Goal: Task Accomplishment & Management: Complete application form

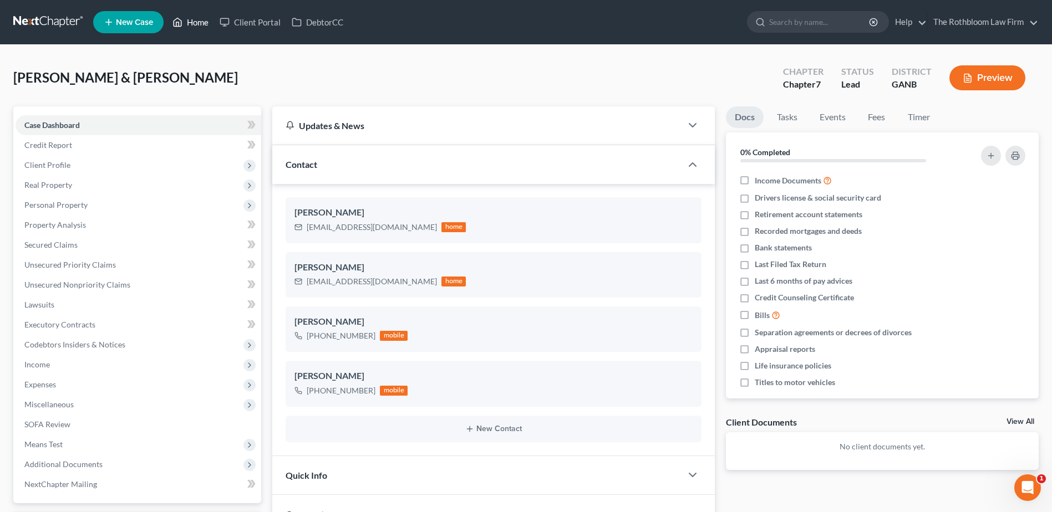
click at [205, 28] on link "Home" at bounding box center [190, 22] width 47 height 20
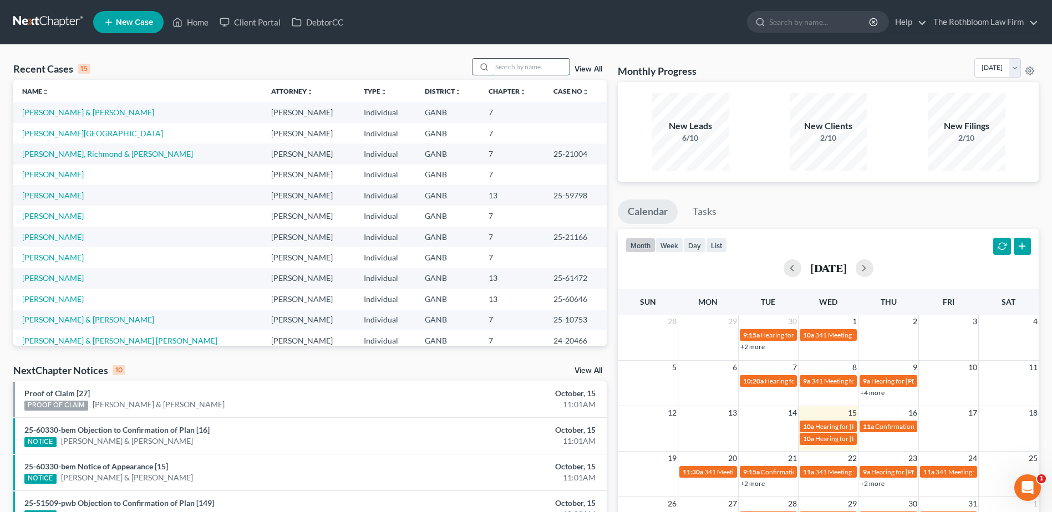
click at [519, 65] on input "search" at bounding box center [531, 67] width 78 height 16
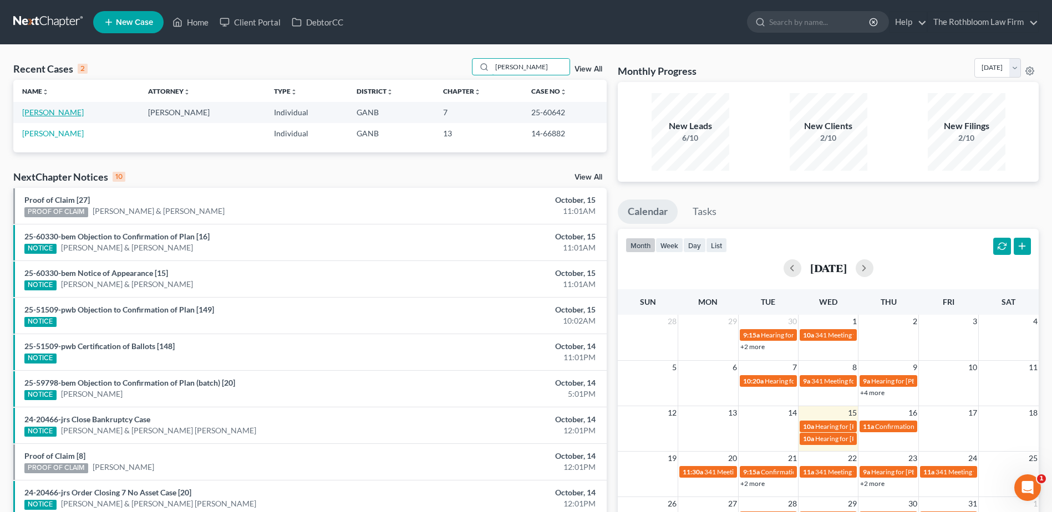
type input "[PERSON_NAME]"
click at [47, 113] on link "[PERSON_NAME]" at bounding box center [53, 112] width 62 height 9
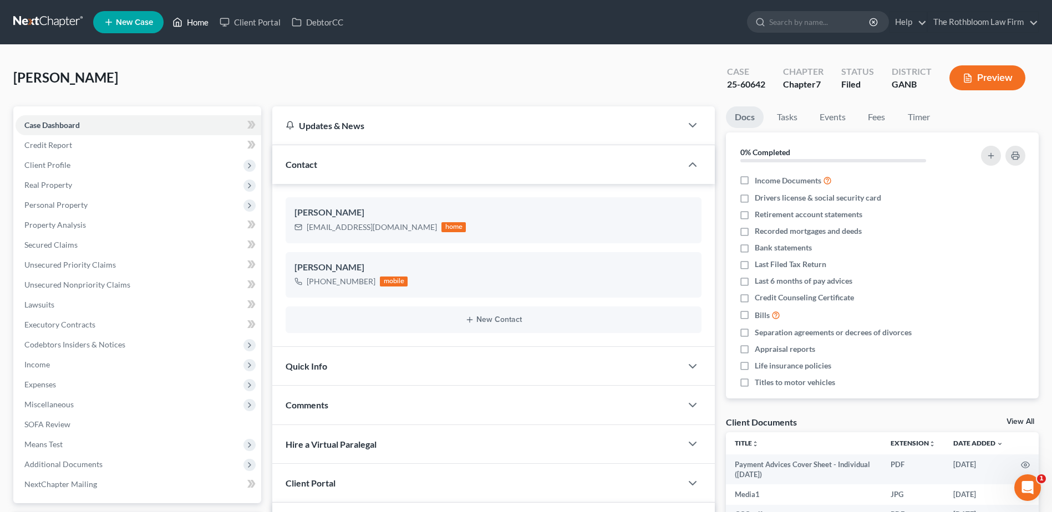
click at [192, 20] on link "Home" at bounding box center [190, 22] width 47 height 20
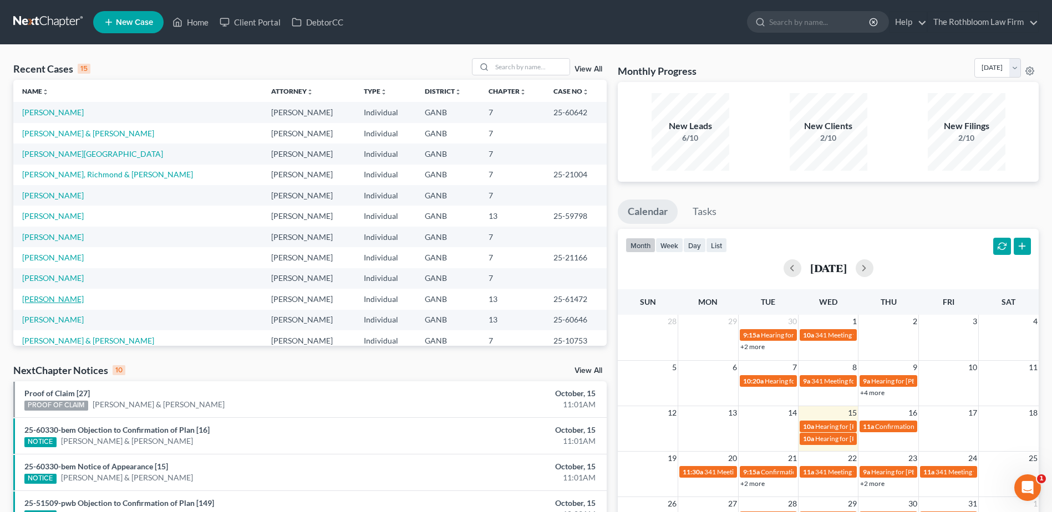
click at [40, 302] on link "[PERSON_NAME]" at bounding box center [53, 298] width 62 height 9
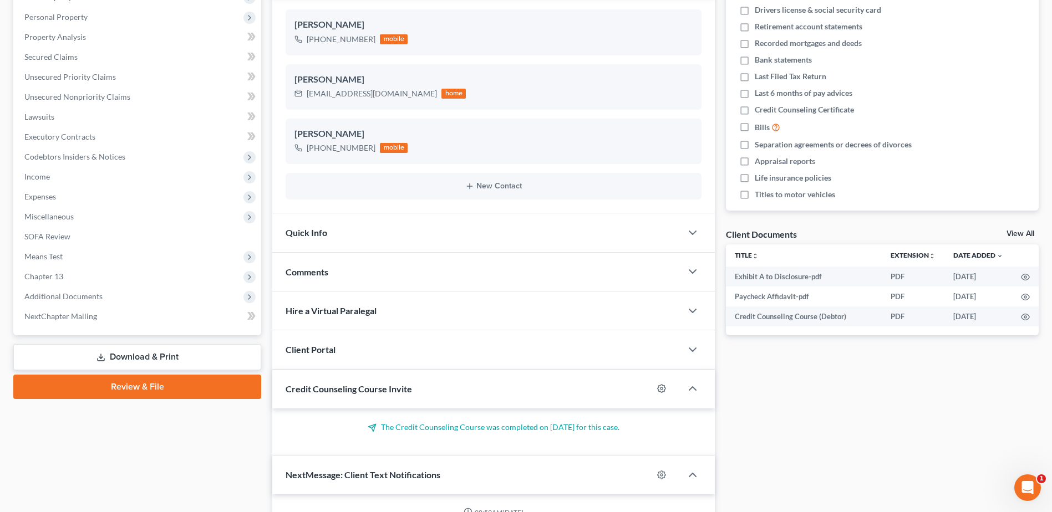
scroll to position [277, 0]
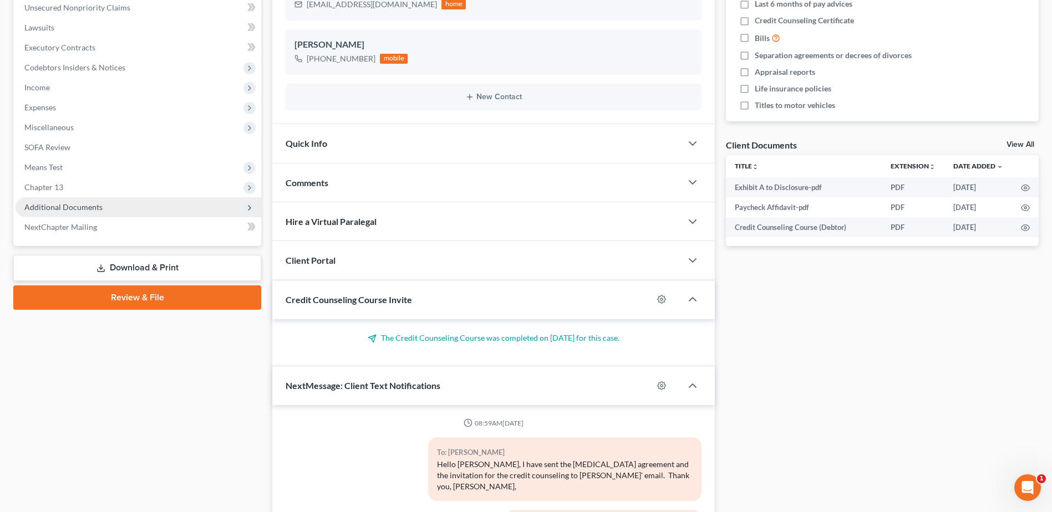
click at [89, 209] on span "Additional Documents" at bounding box center [63, 206] width 78 height 9
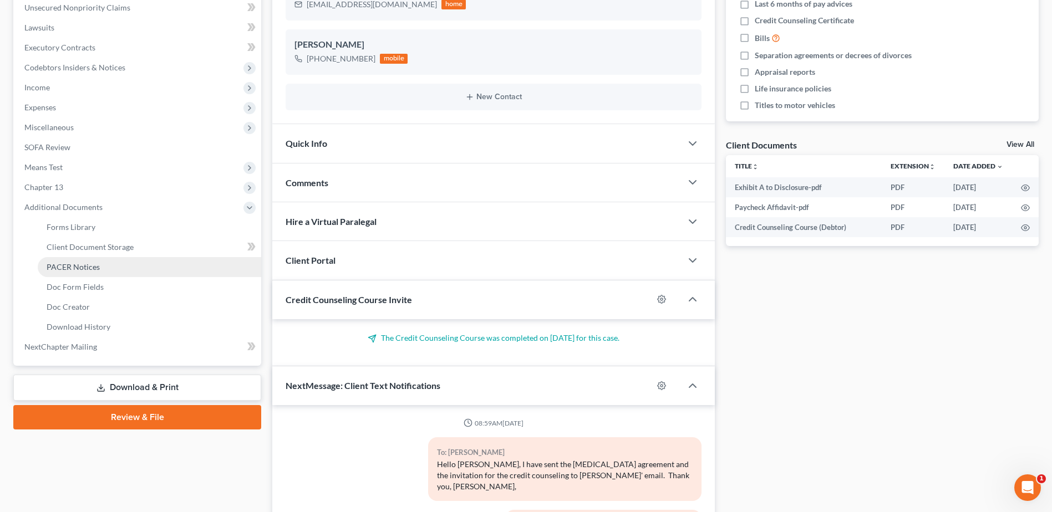
click at [77, 262] on span "PACER Notices" at bounding box center [73, 266] width 53 height 9
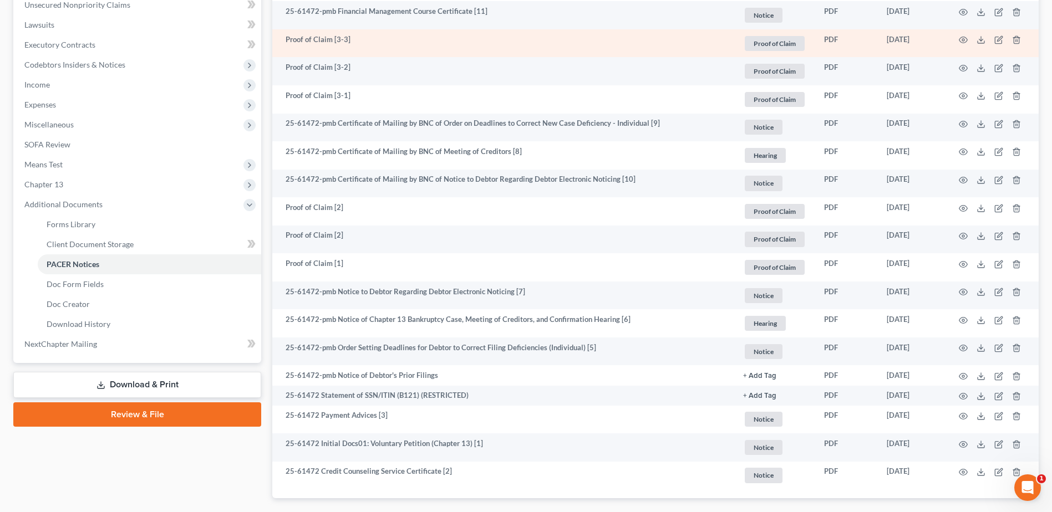
scroll to position [344, 0]
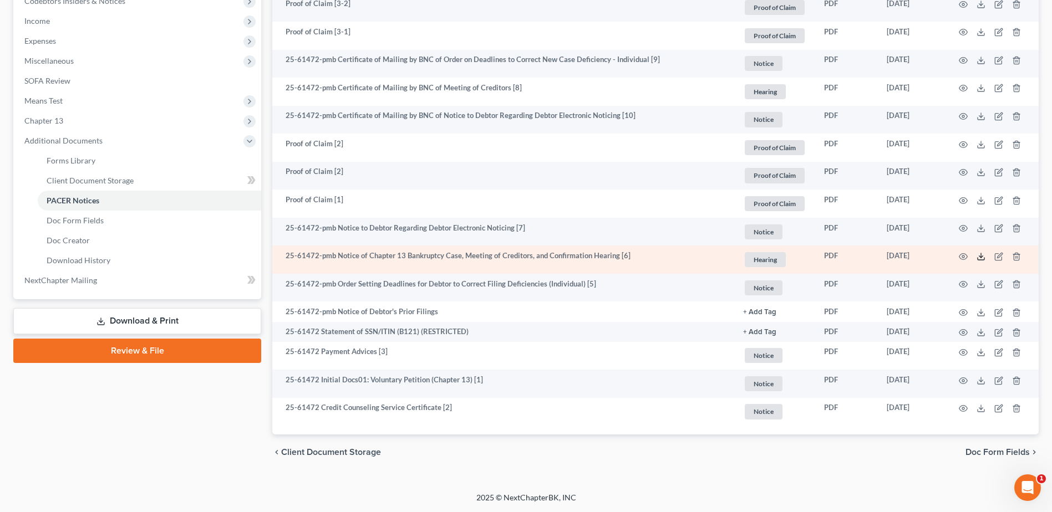
click at [979, 255] on icon at bounding box center [981, 256] width 9 height 9
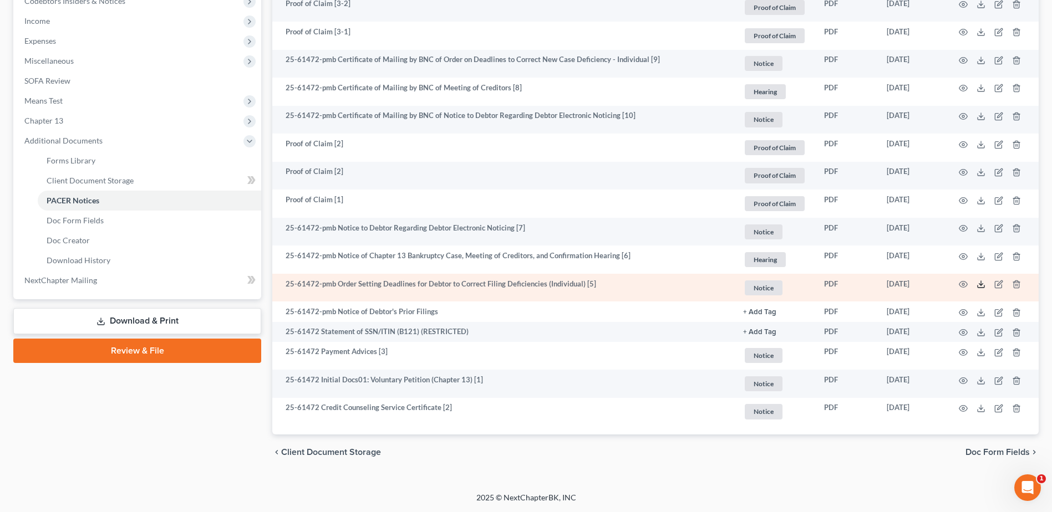
click at [981, 280] on icon at bounding box center [981, 284] width 9 height 9
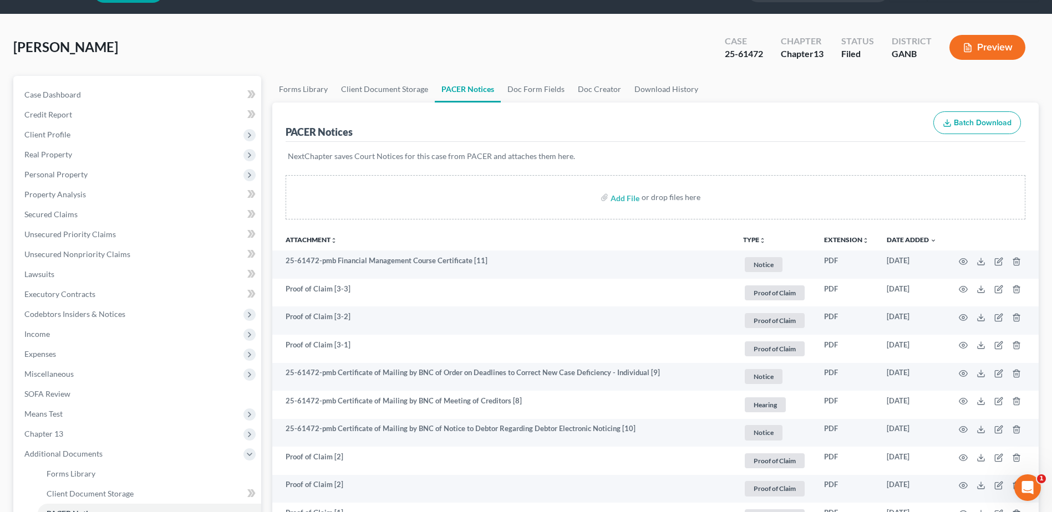
scroll to position [0, 0]
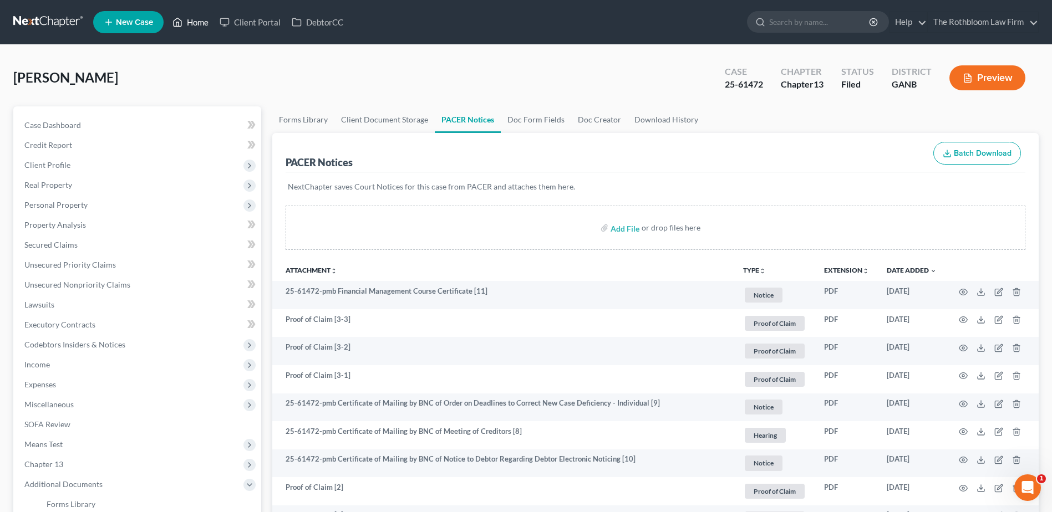
click at [199, 26] on link "Home" at bounding box center [190, 22] width 47 height 20
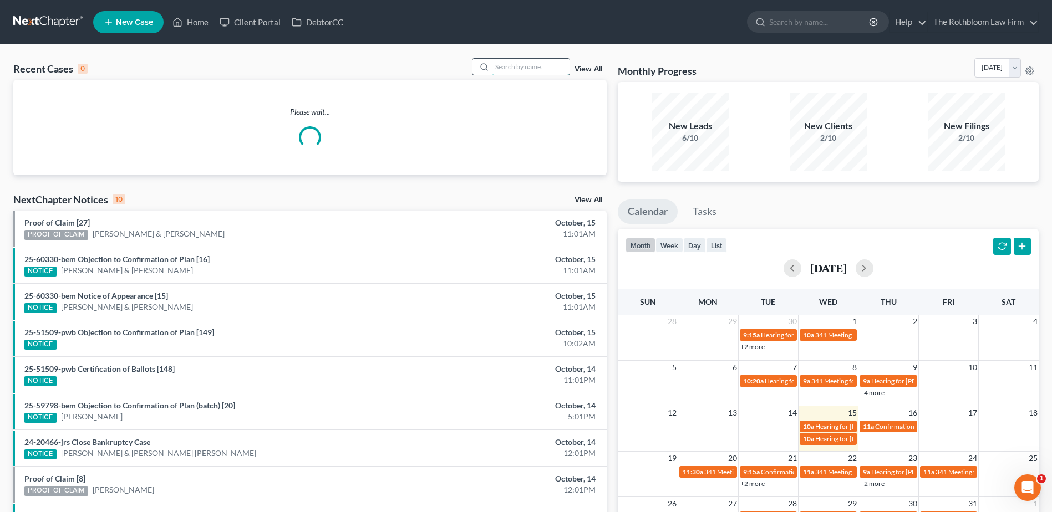
click at [520, 67] on input "search" at bounding box center [531, 67] width 78 height 16
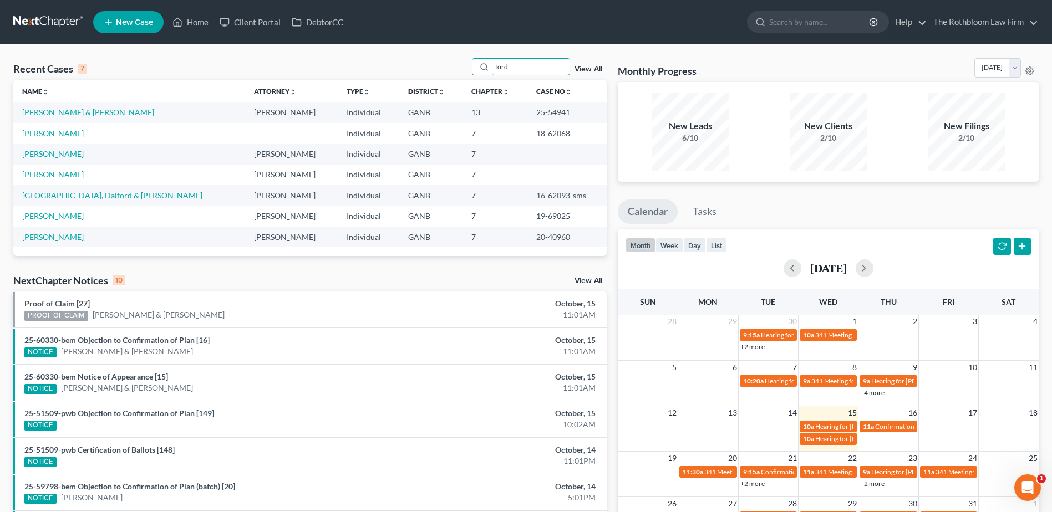
type input "ford"
click at [85, 113] on link "[PERSON_NAME] & [PERSON_NAME]" at bounding box center [88, 112] width 132 height 9
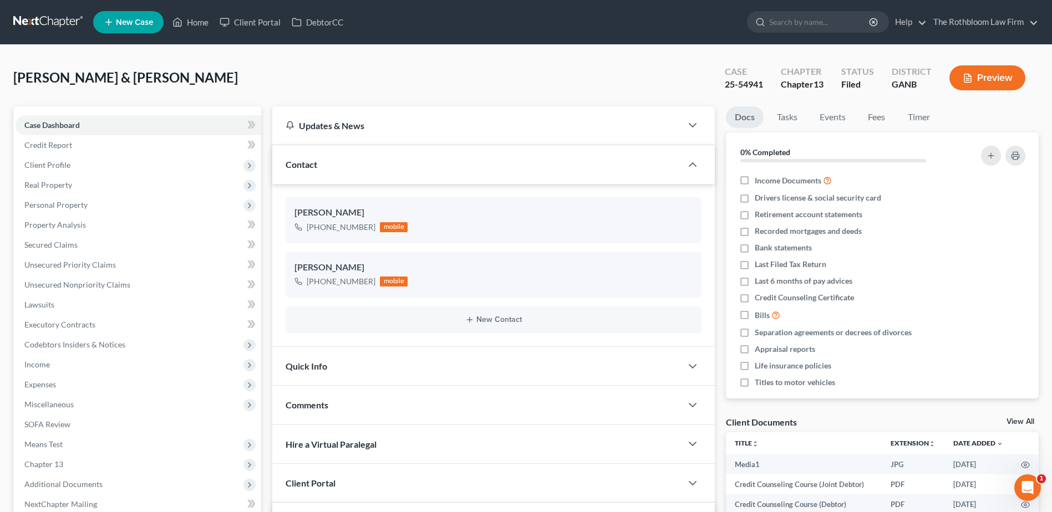
scroll to position [1660, 0]
drag, startPoint x: 198, startPoint y: 23, endPoint x: 681, endPoint y: 85, distance: 487.1
click at [198, 23] on link "Home" at bounding box center [190, 22] width 47 height 20
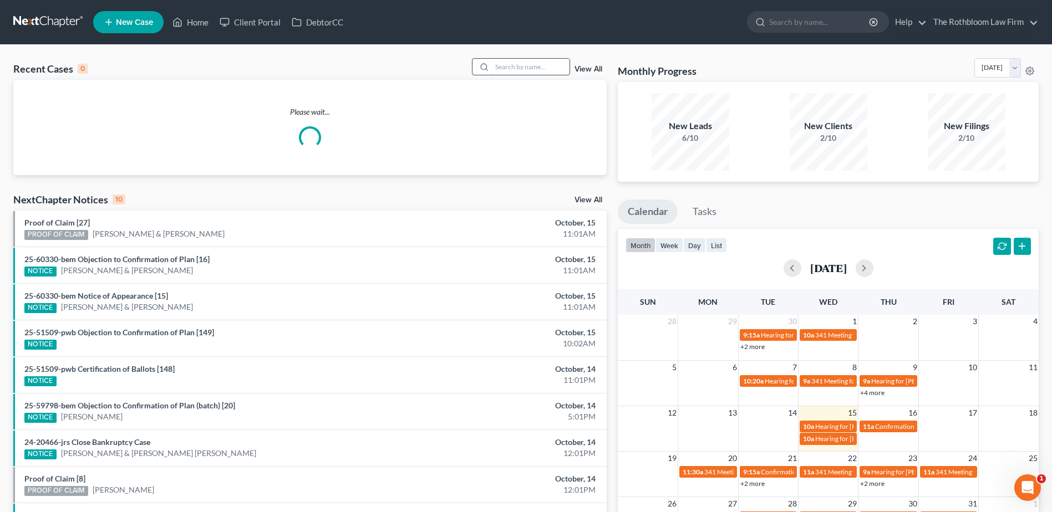
click at [516, 68] on input "search" at bounding box center [531, 67] width 78 height 16
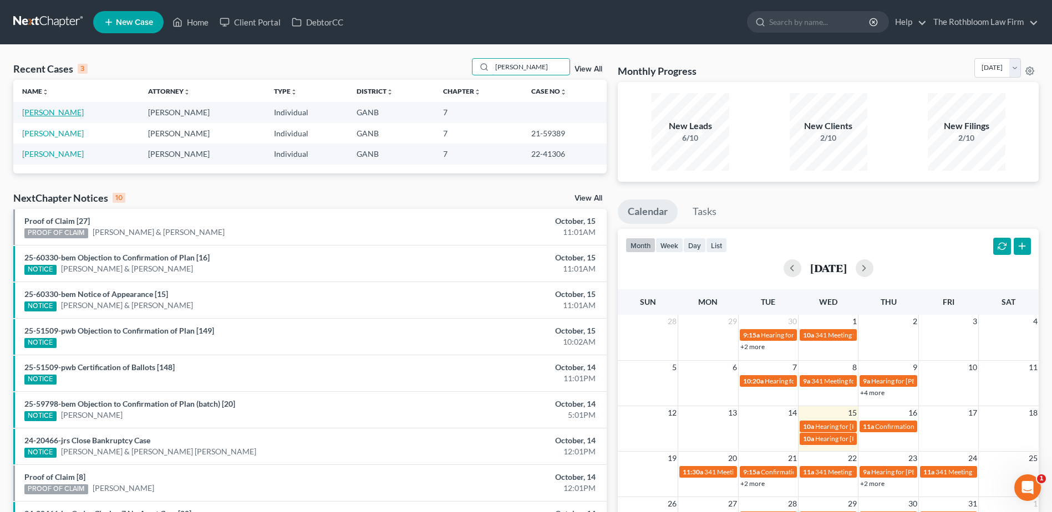
type input "[PERSON_NAME]"
click at [42, 113] on link "[PERSON_NAME]" at bounding box center [53, 112] width 62 height 9
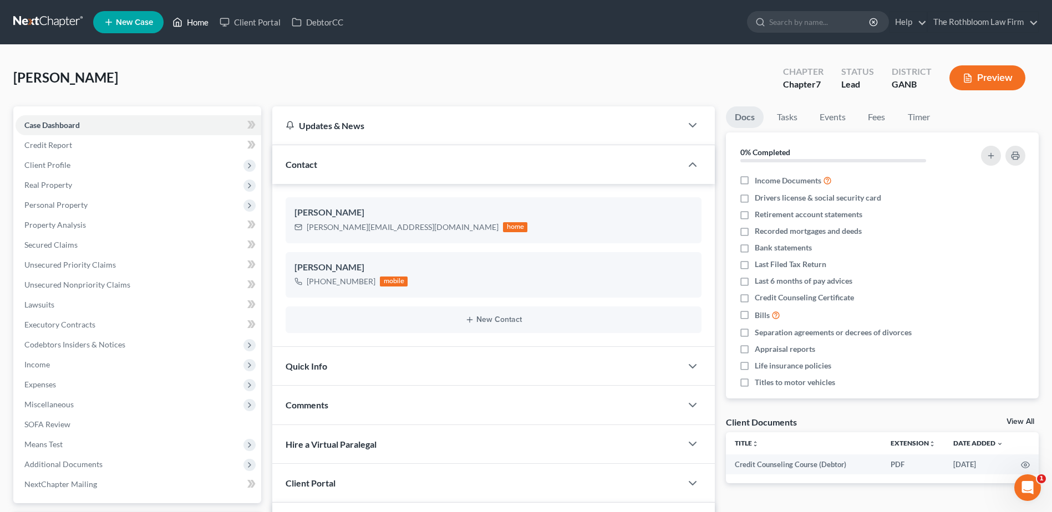
click at [198, 23] on link "Home" at bounding box center [190, 22] width 47 height 20
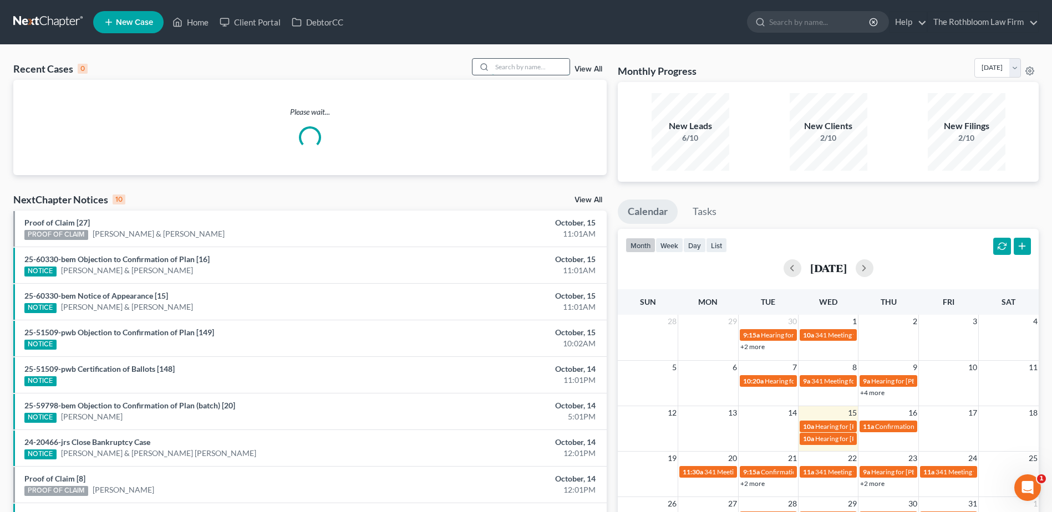
click at [516, 67] on input "search" at bounding box center [531, 67] width 78 height 16
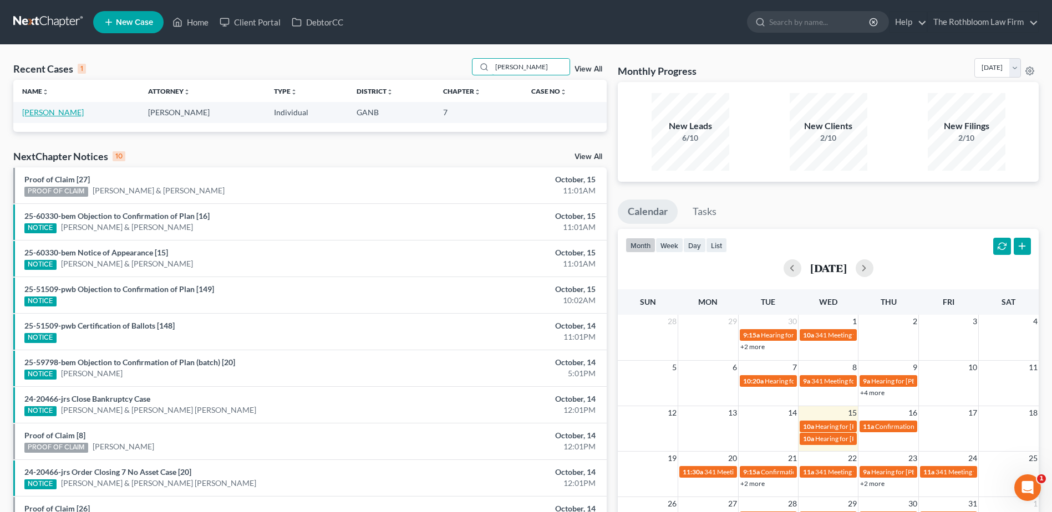
type input "[PERSON_NAME]"
click at [45, 114] on link "[PERSON_NAME]" at bounding box center [53, 112] width 62 height 9
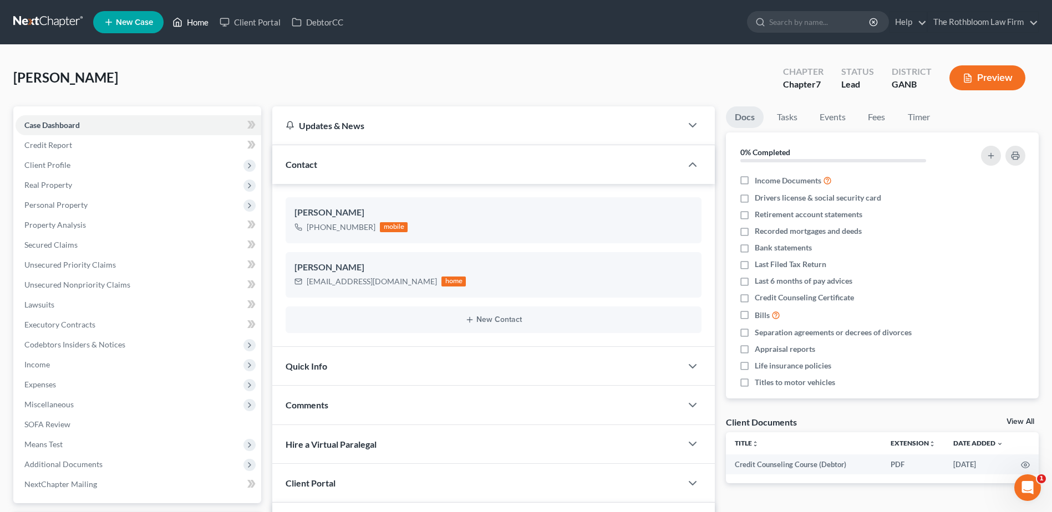
drag, startPoint x: 196, startPoint y: 23, endPoint x: 424, endPoint y: 128, distance: 250.6
click at [196, 23] on link "Home" at bounding box center [190, 22] width 47 height 20
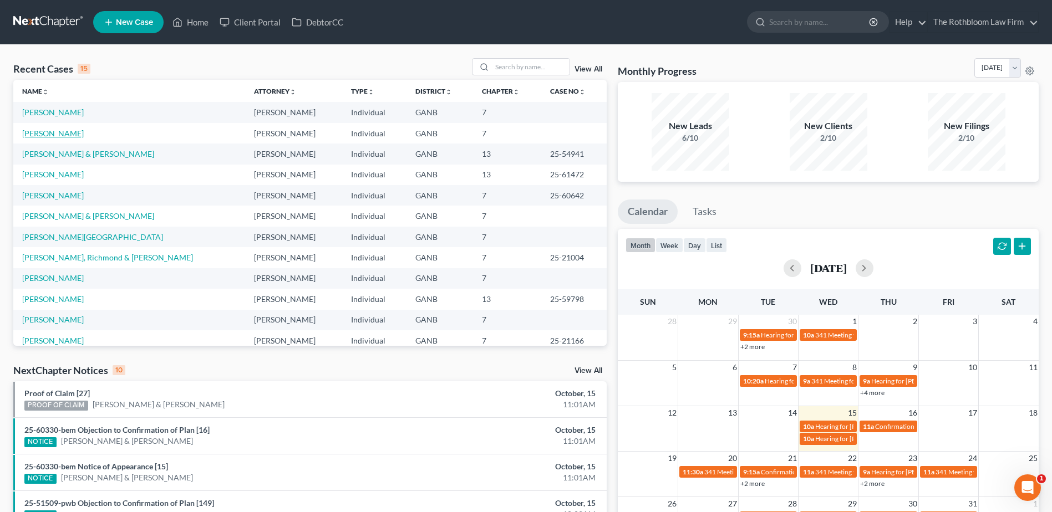
click at [39, 134] on link "[PERSON_NAME]" at bounding box center [53, 133] width 62 height 9
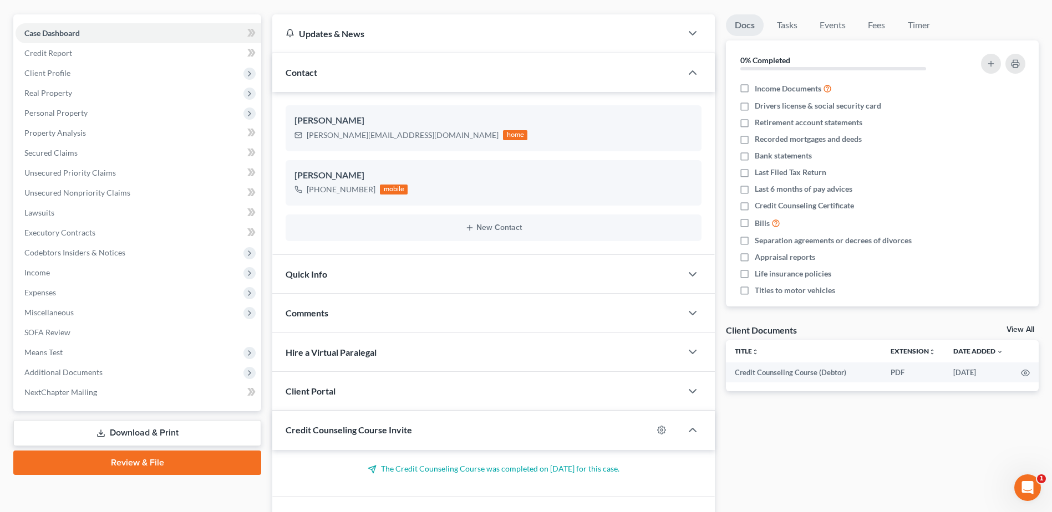
scroll to position [158, 0]
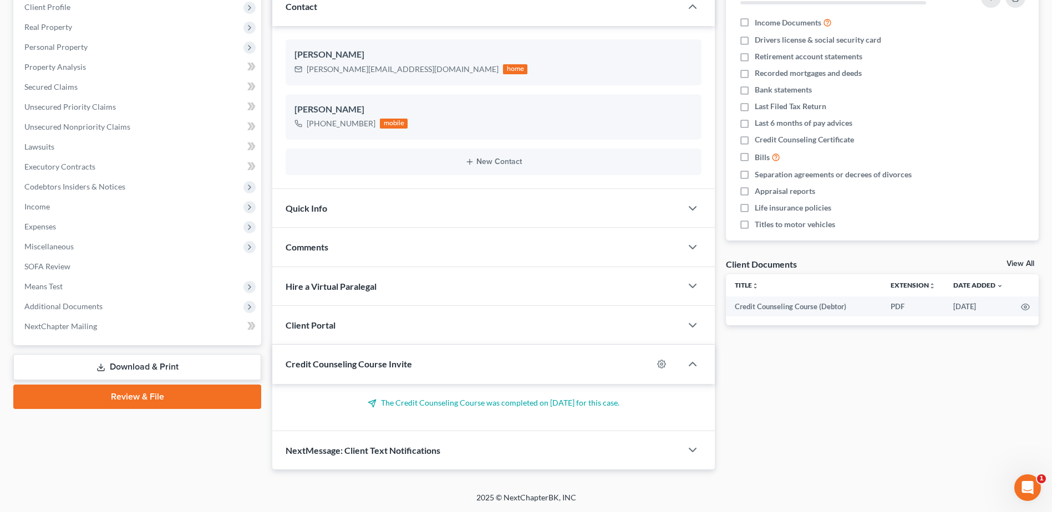
click at [384, 449] on span "NextMessage: Client Text Notifications" at bounding box center [363, 450] width 155 height 11
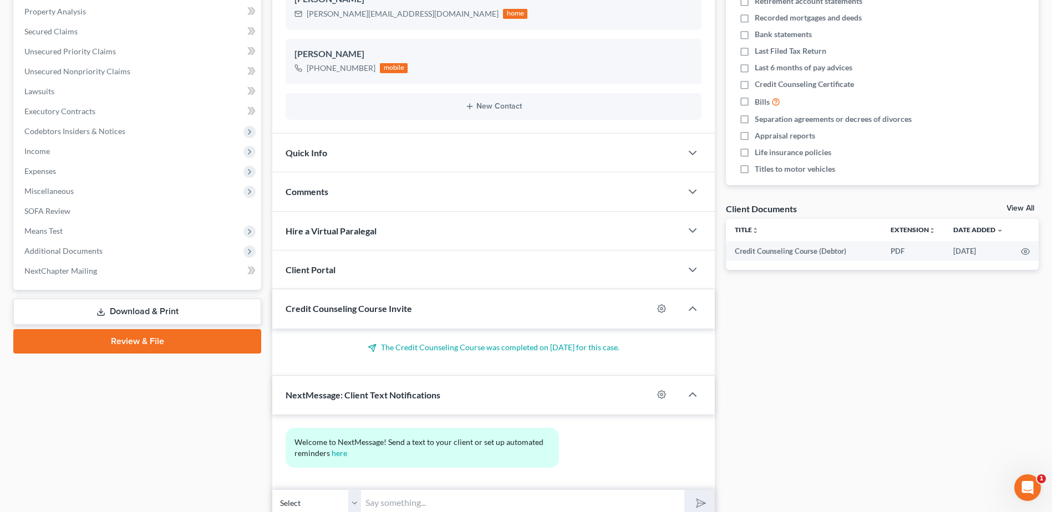
scroll to position [260, 0]
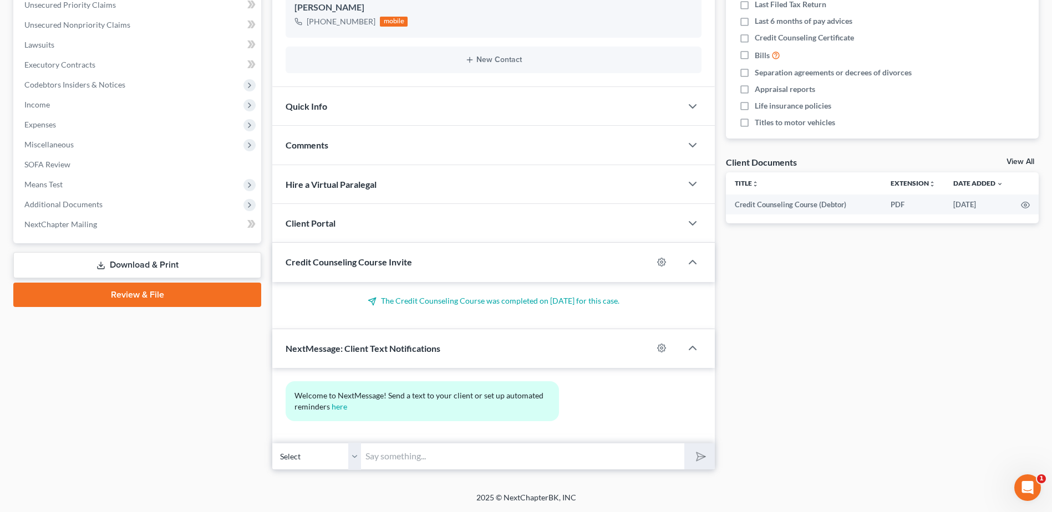
click at [387, 454] on input "text" at bounding box center [522, 456] width 323 height 27
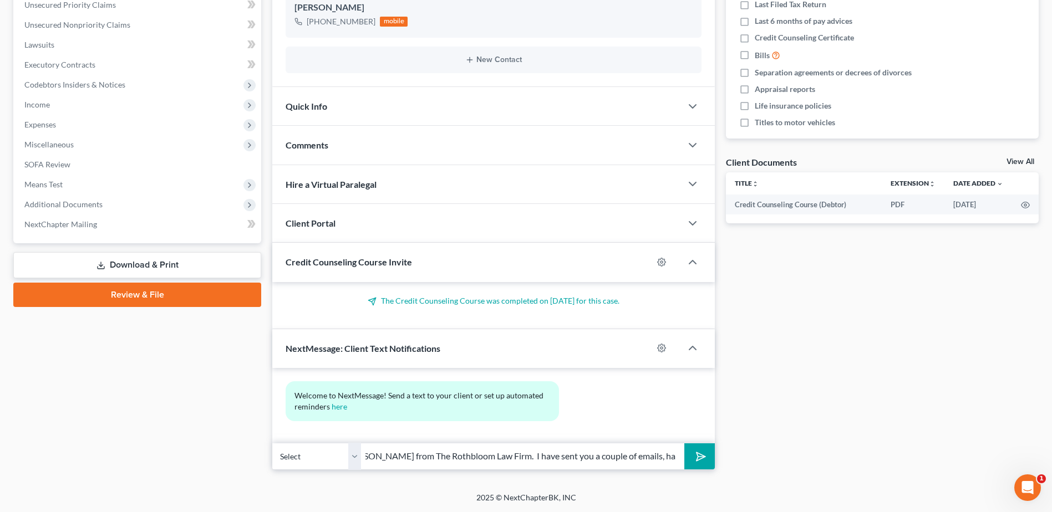
scroll to position [0, 143]
type input "Hello [PERSON_NAME], this is [PERSON_NAME] from The Rothbloom Law Firm. I have …"
click at [689, 458] on button "submit" at bounding box center [699, 457] width 31 height 26
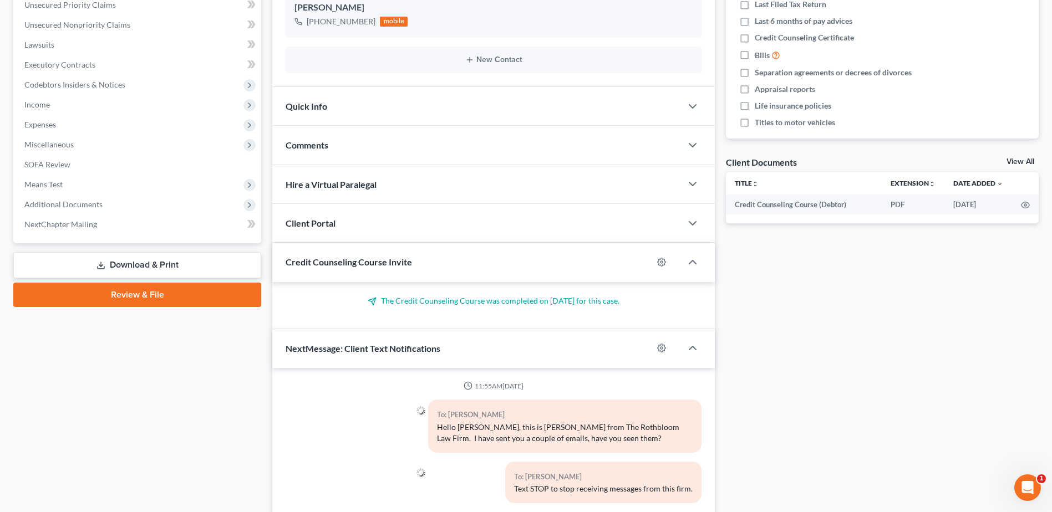
click at [321, 137] on div "Comments" at bounding box center [476, 145] width 409 height 38
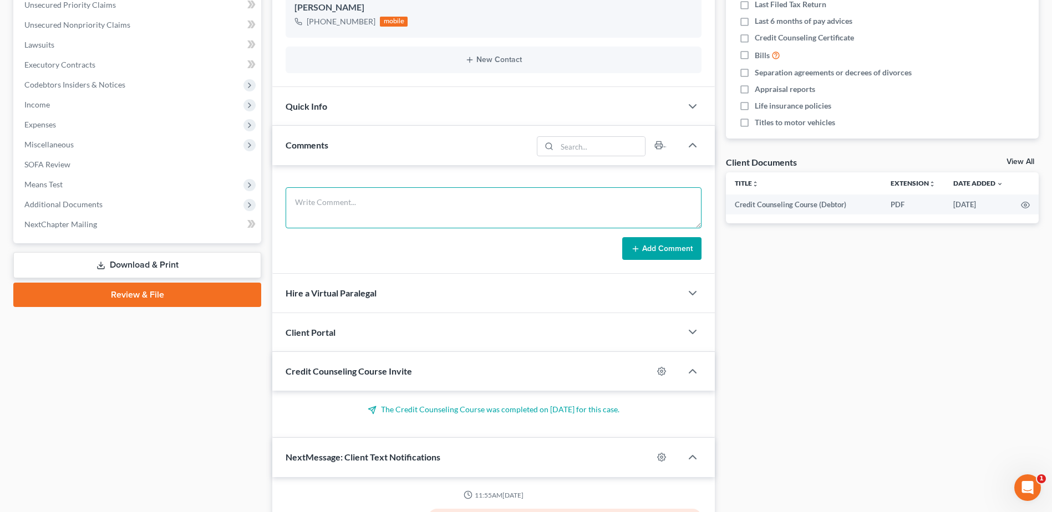
click at [332, 200] on textarea at bounding box center [494, 207] width 416 height 41
type textarea "C"
click at [348, 209] on textarea "Emailed" at bounding box center [494, 207] width 416 height 41
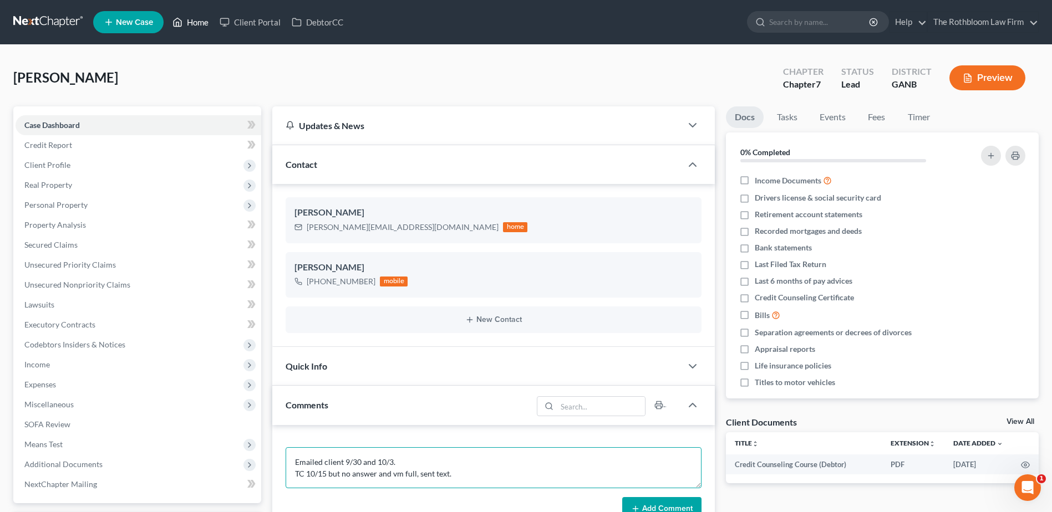
type textarea "Emailed client 9/30 and 10/3. TC 10/15 but no answer and vm full, sent text."
click at [199, 20] on link "Home" at bounding box center [190, 22] width 47 height 20
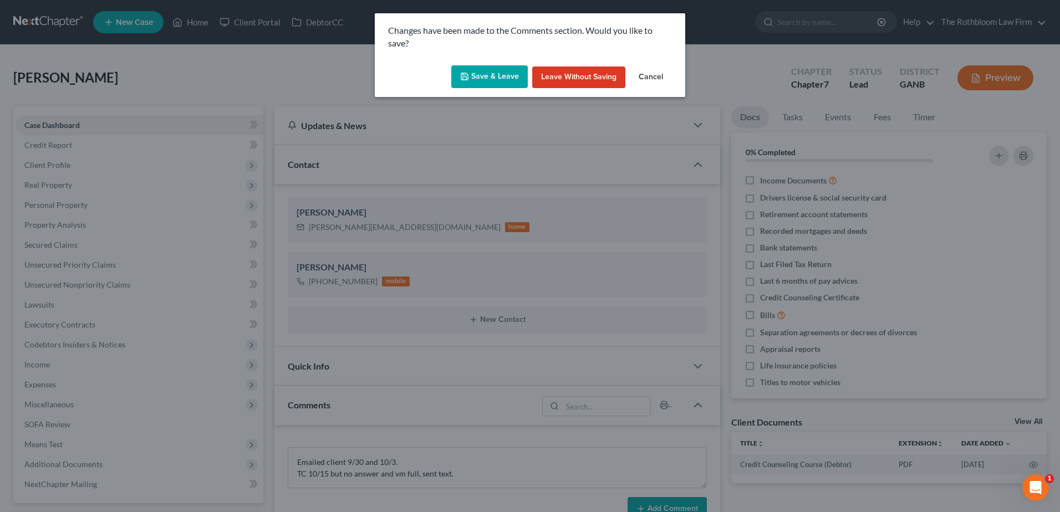
click at [493, 83] on button "Save & Leave" at bounding box center [489, 76] width 77 height 23
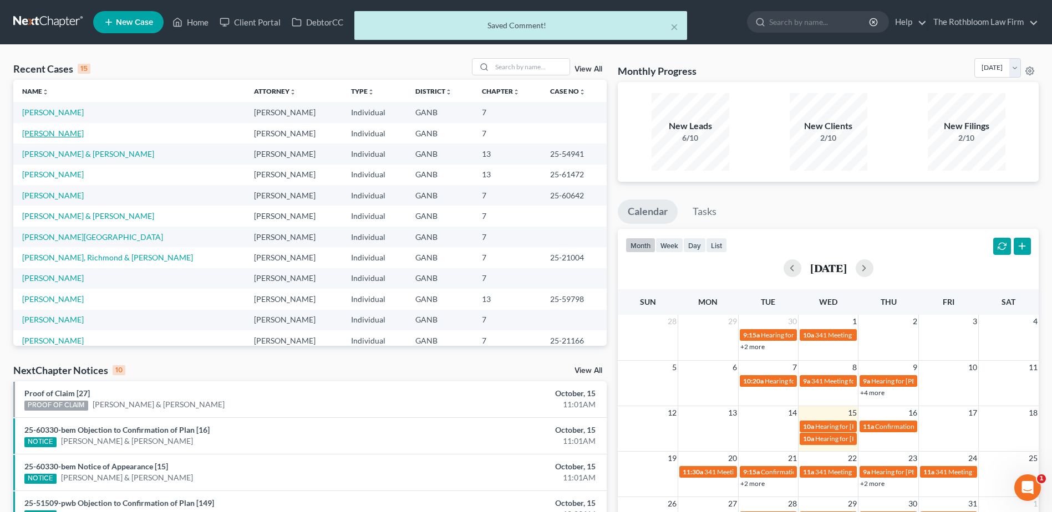
click at [43, 133] on link "[PERSON_NAME]" at bounding box center [53, 133] width 62 height 9
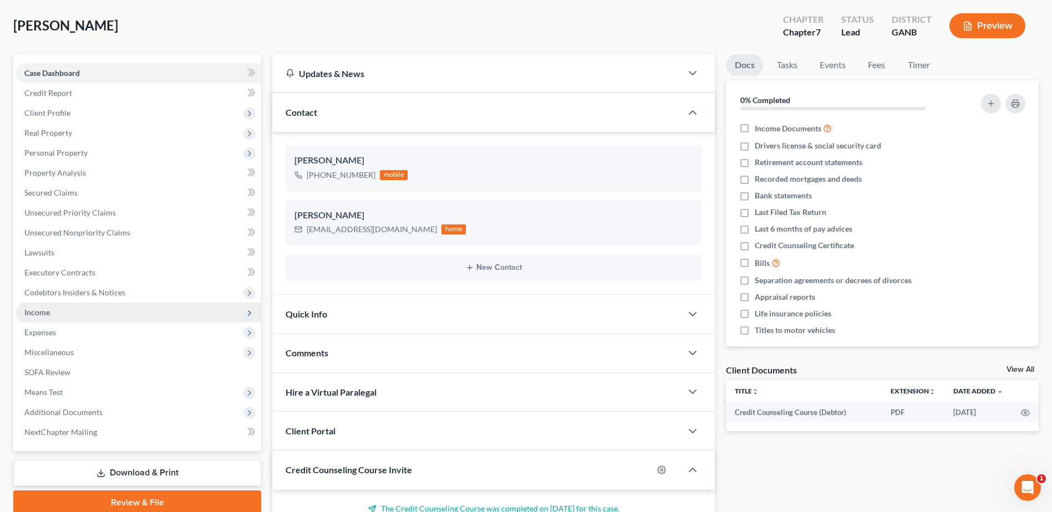
scroll to position [111, 0]
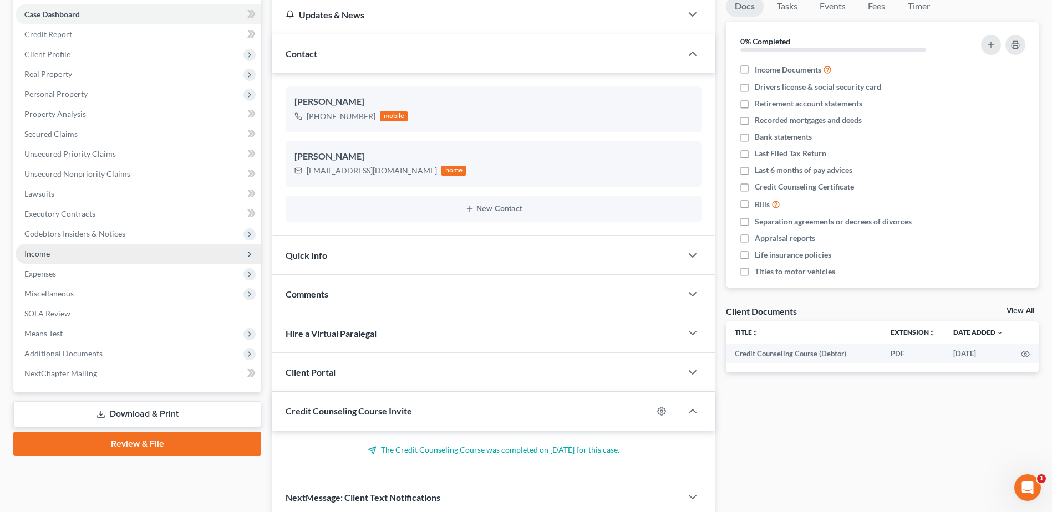
click at [39, 255] on span "Income" at bounding box center [37, 253] width 26 height 9
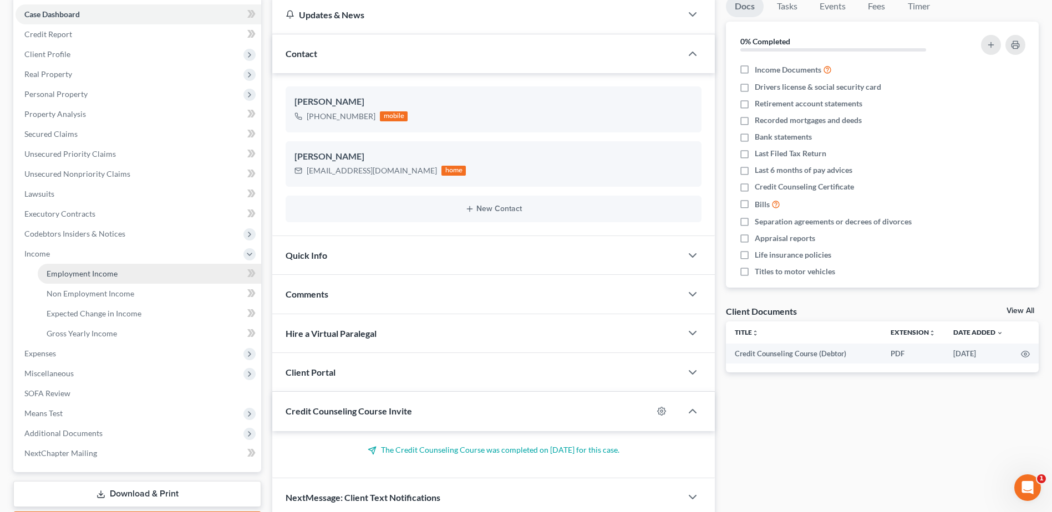
click at [93, 275] on span "Employment Income" at bounding box center [82, 273] width 71 height 9
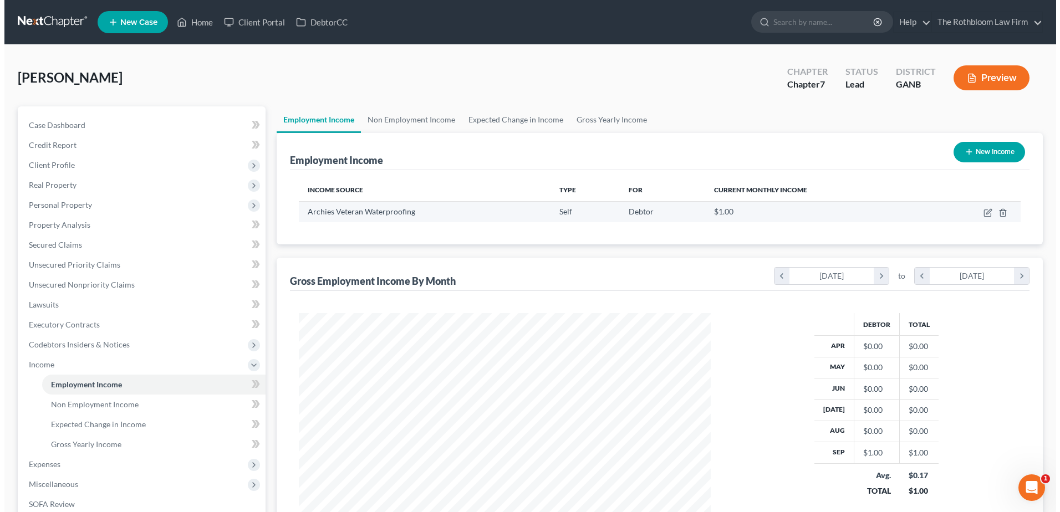
scroll to position [206, 434]
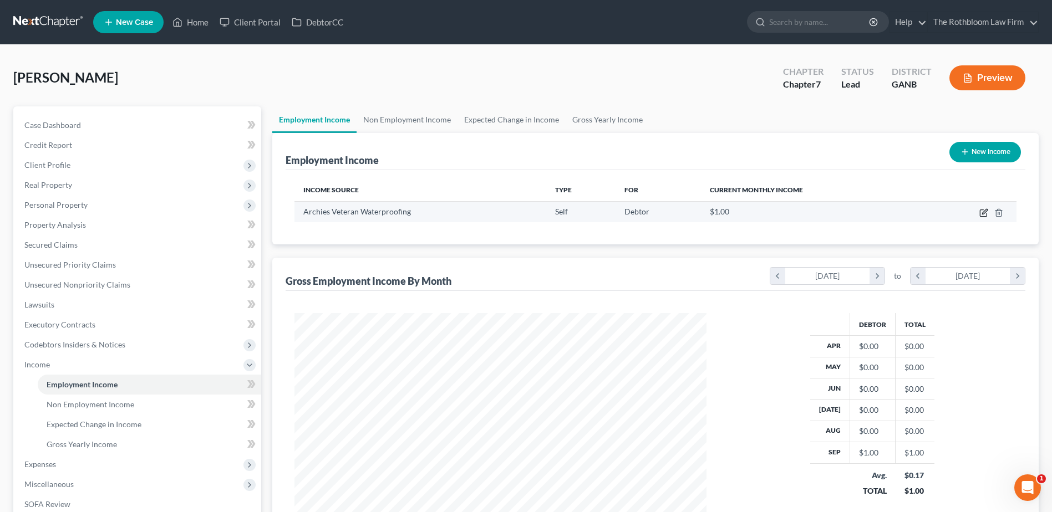
click at [986, 211] on icon "button" at bounding box center [984, 211] width 5 height 5
select select "1"
select select "10"
select select "0"
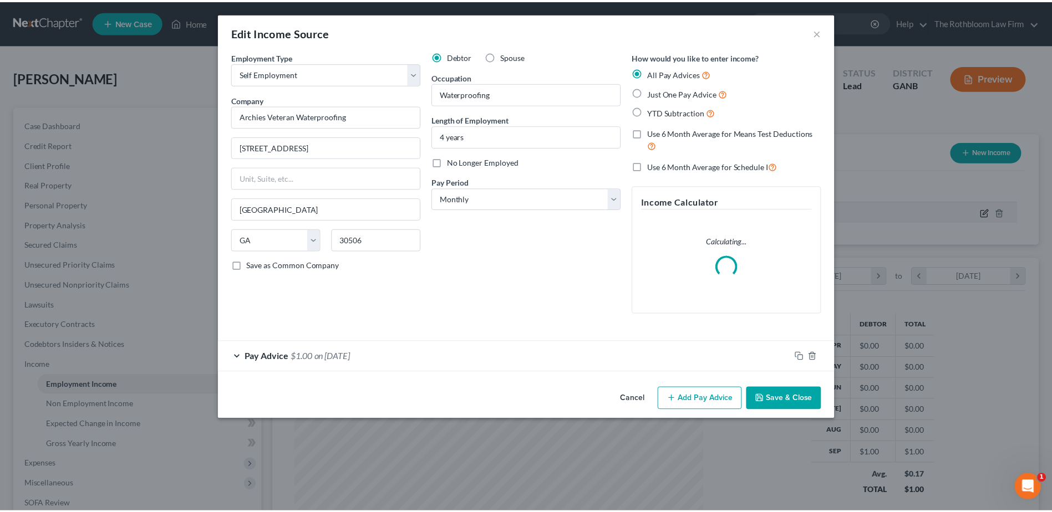
scroll to position [207, 438]
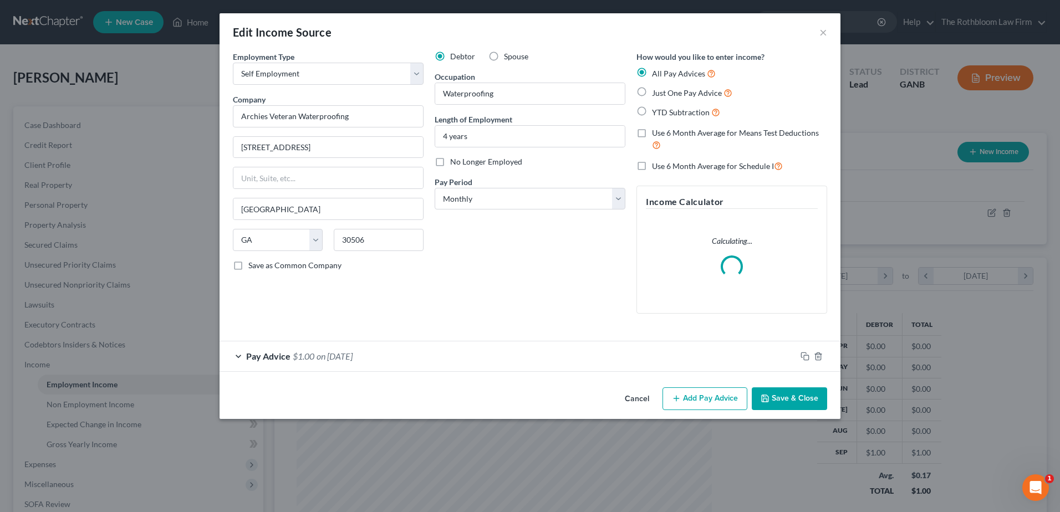
click at [299, 354] on span "$1.00" at bounding box center [304, 356] width 22 height 11
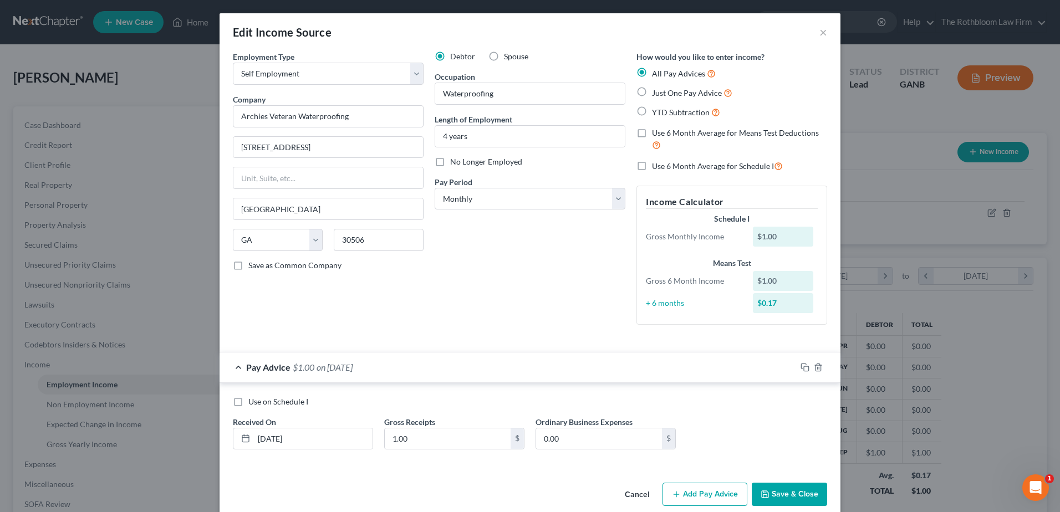
click at [652, 92] on label "Just One Pay Advice" at bounding box center [692, 93] width 80 height 13
click at [657, 92] on input "Just One Pay Advice" at bounding box center [660, 90] width 7 height 7
radio input "true"
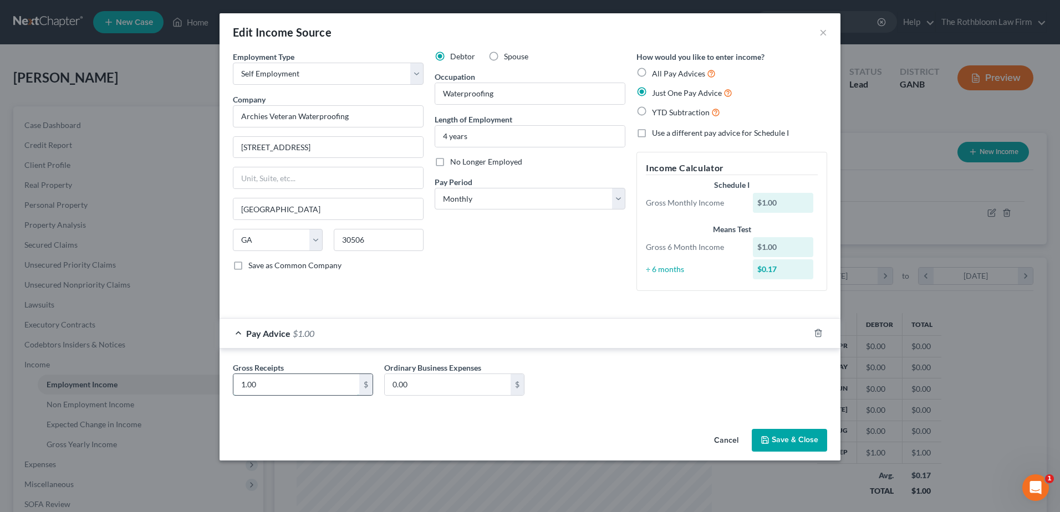
click at [266, 383] on input "1.00" at bounding box center [296, 384] width 126 height 21
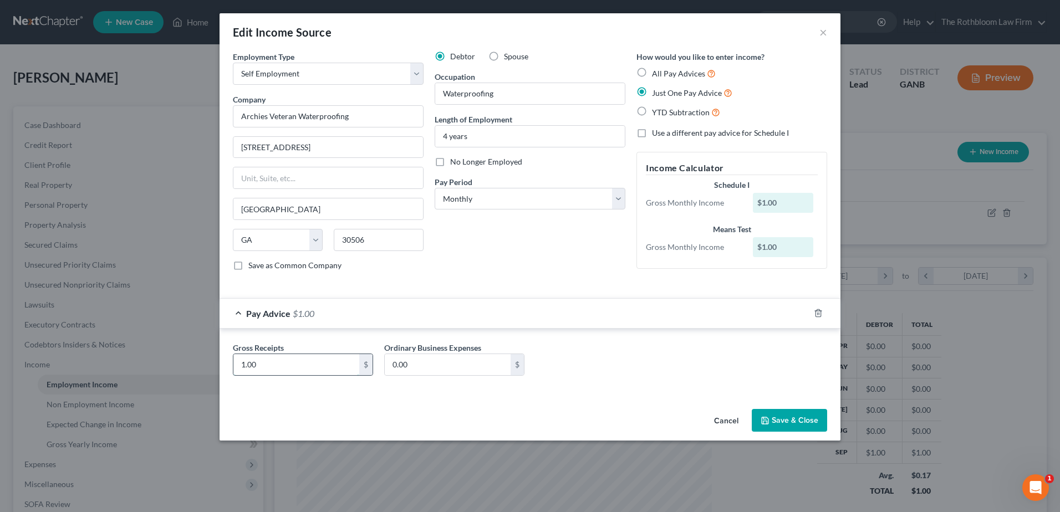
click at [272, 365] on input "1.00" at bounding box center [296, 364] width 126 height 21
drag, startPoint x: 268, startPoint y: 365, endPoint x: 230, endPoint y: 364, distance: 38.8
click at [230, 364] on div "Gross Receipts 1.00 $" at bounding box center [302, 359] width 151 height 34
type input "41,426.27"
click at [452, 366] on input "0.00" at bounding box center [448, 364] width 126 height 21
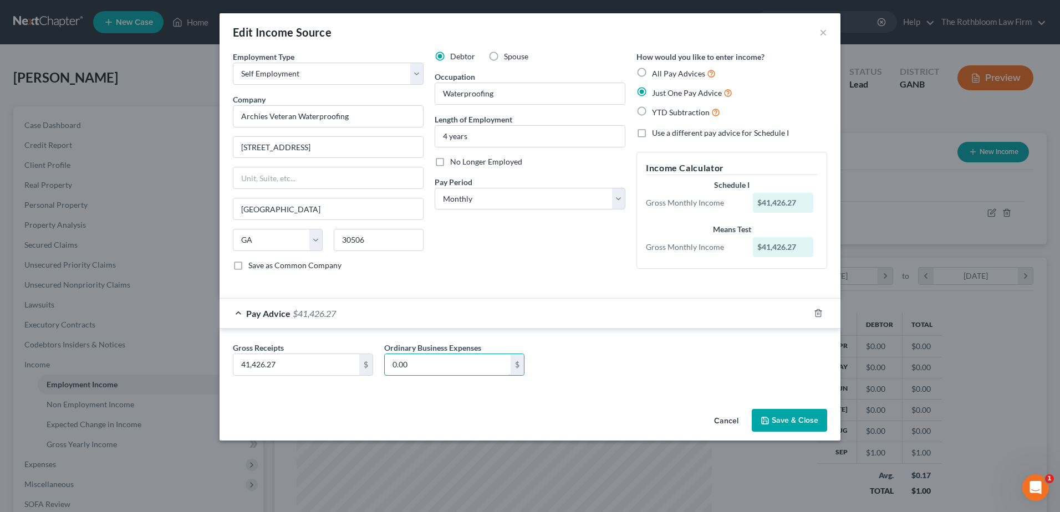
drag, startPoint x: 428, startPoint y: 365, endPoint x: 379, endPoint y: 369, distance: 48.4
click at [379, 369] on div "Ordinary Business Expenses 0.00 $" at bounding box center [454, 359] width 151 height 34
type input "32,451.72"
type input "32,915.94"
click at [801, 421] on button "Save & Close" at bounding box center [789, 420] width 75 height 23
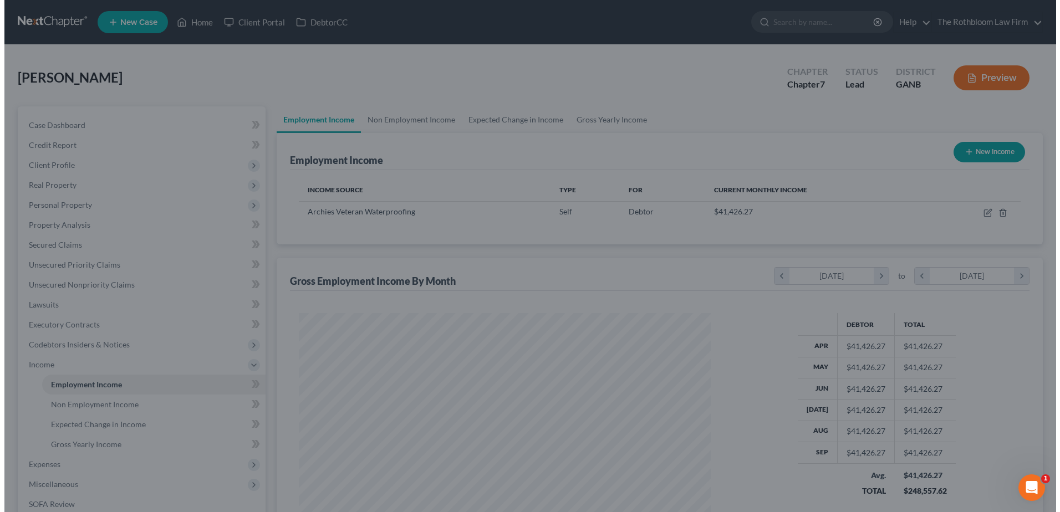
scroll to position [554399, 554170]
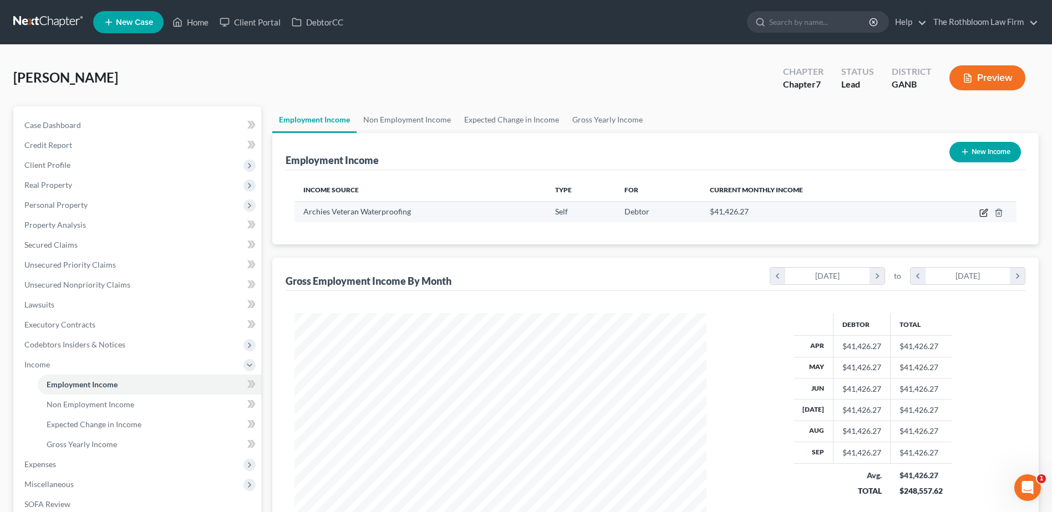
click at [984, 216] on icon "button" at bounding box center [983, 213] width 9 height 9
select select "1"
select select "10"
select select "0"
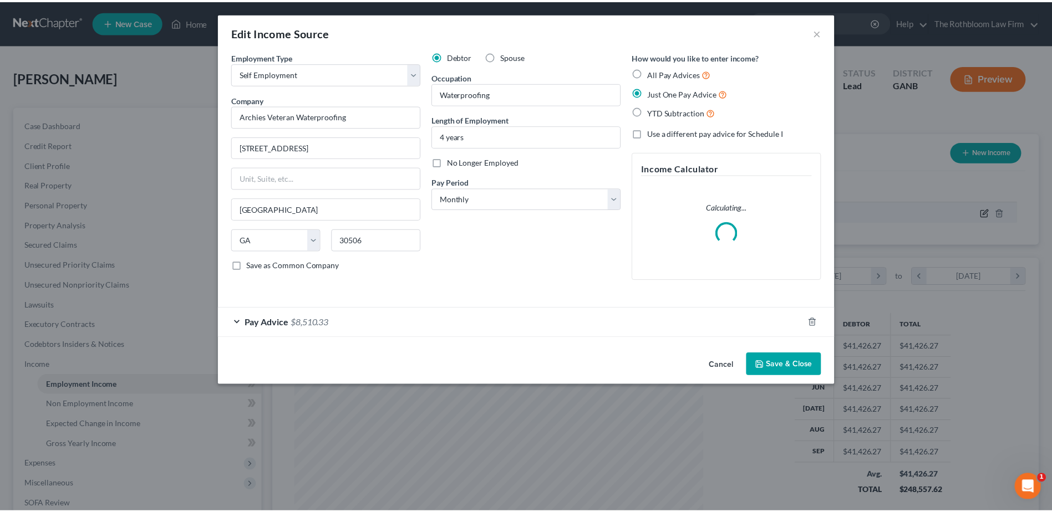
scroll to position [207, 438]
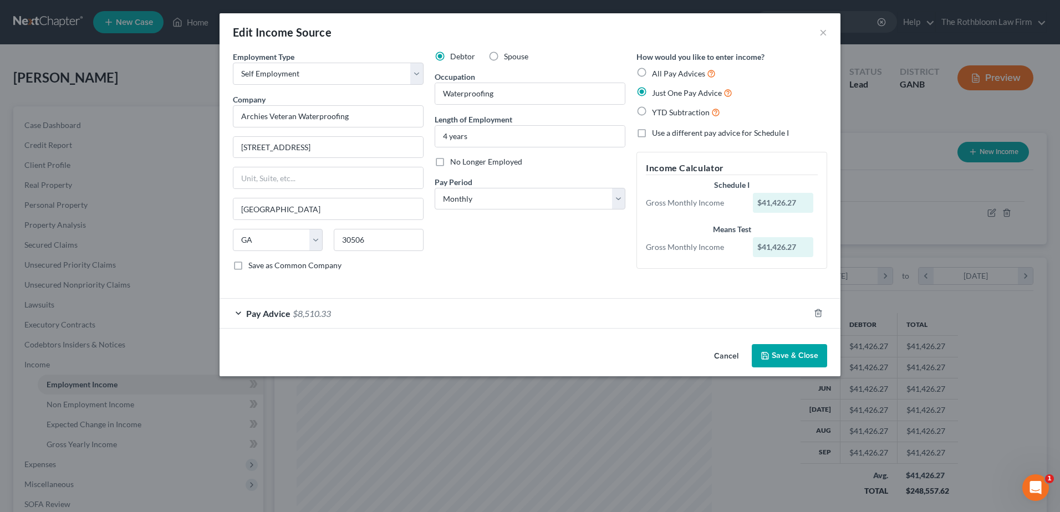
click at [804, 358] on button "Save & Close" at bounding box center [789, 355] width 75 height 23
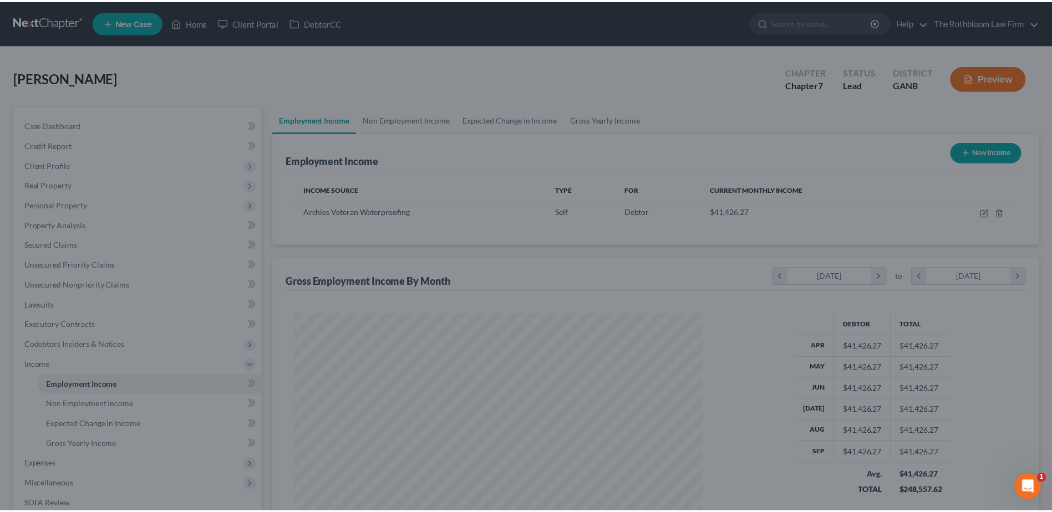
scroll to position [554399, 554170]
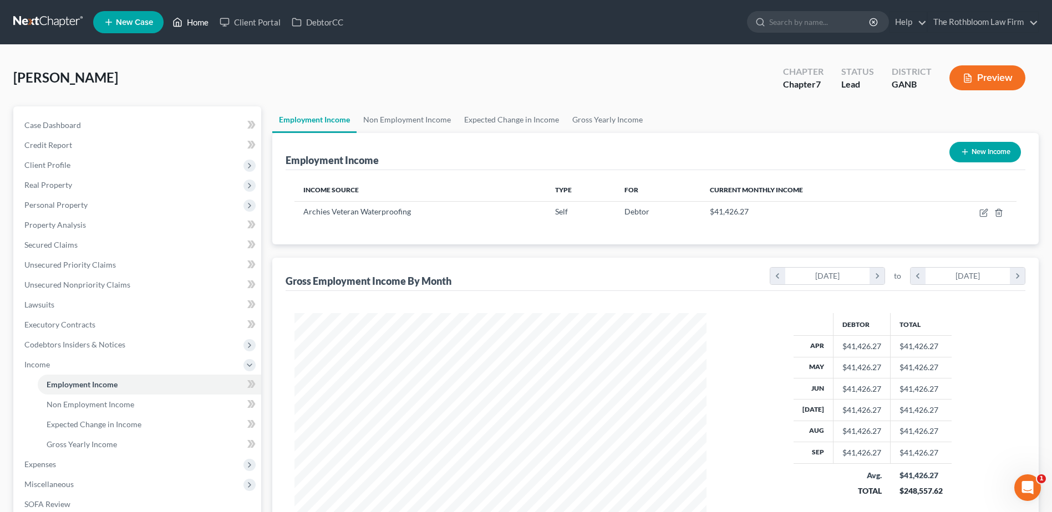
click at [201, 26] on link "Home" at bounding box center [190, 22] width 47 height 20
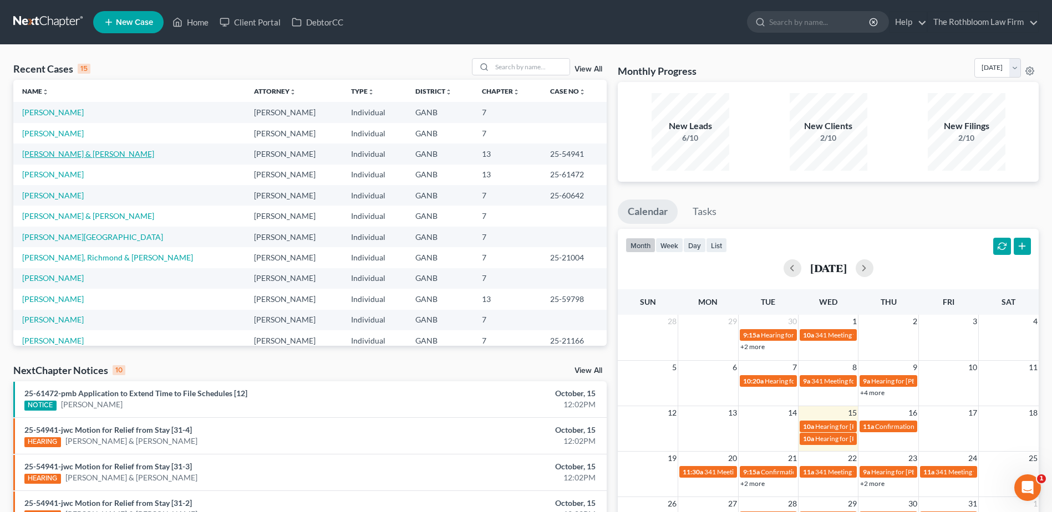
click at [65, 154] on link "[PERSON_NAME] & [PERSON_NAME]" at bounding box center [88, 153] width 132 height 9
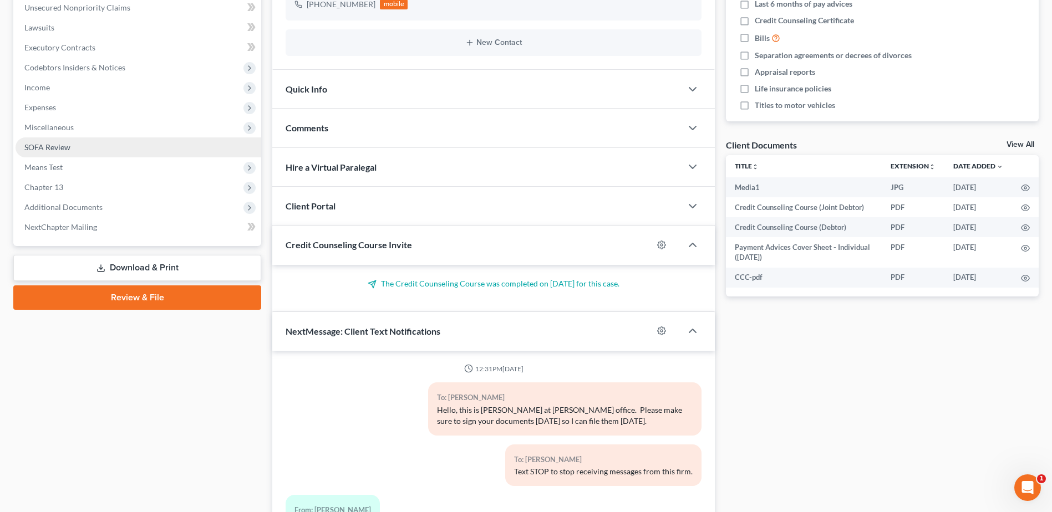
scroll to position [1660, 0]
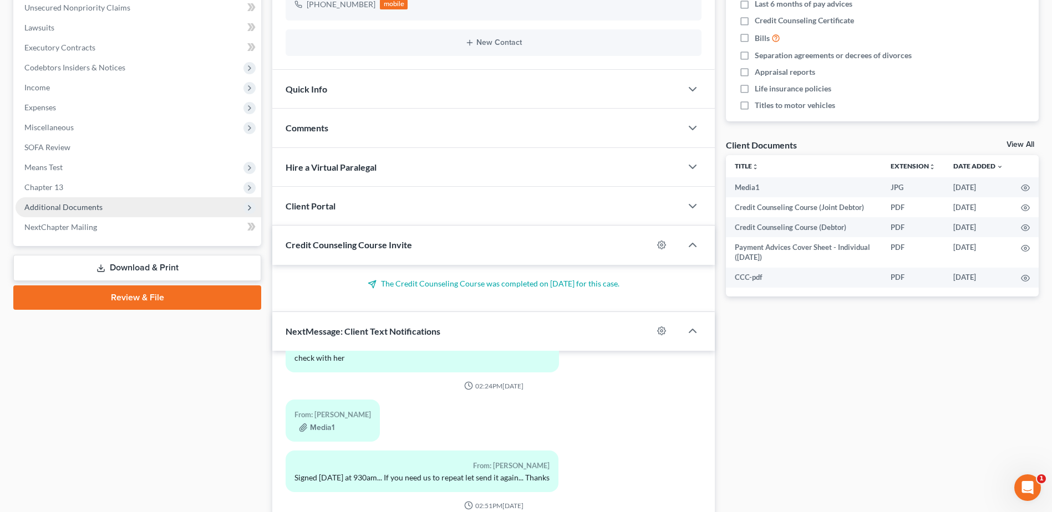
click at [60, 206] on span "Additional Documents" at bounding box center [63, 206] width 78 height 9
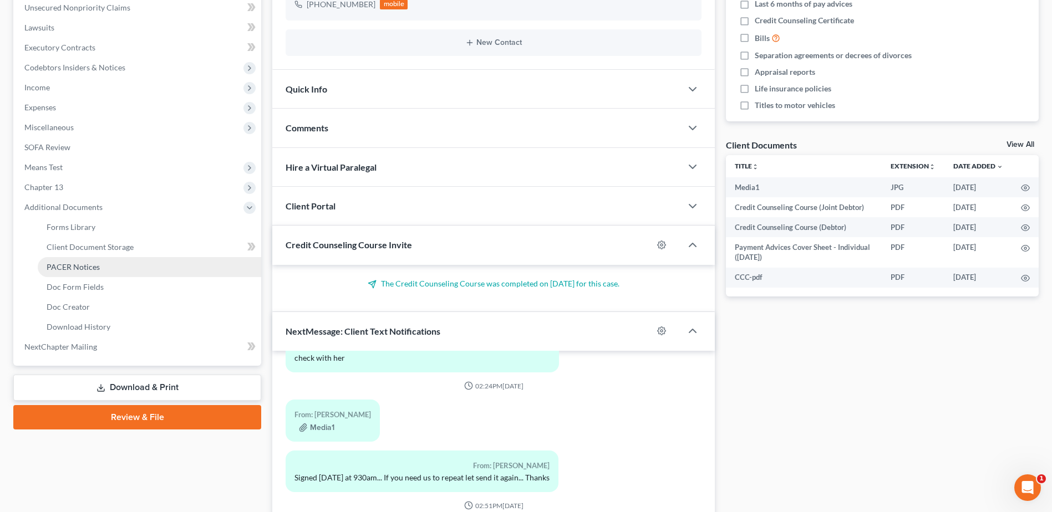
click at [78, 271] on span "PACER Notices" at bounding box center [73, 266] width 53 height 9
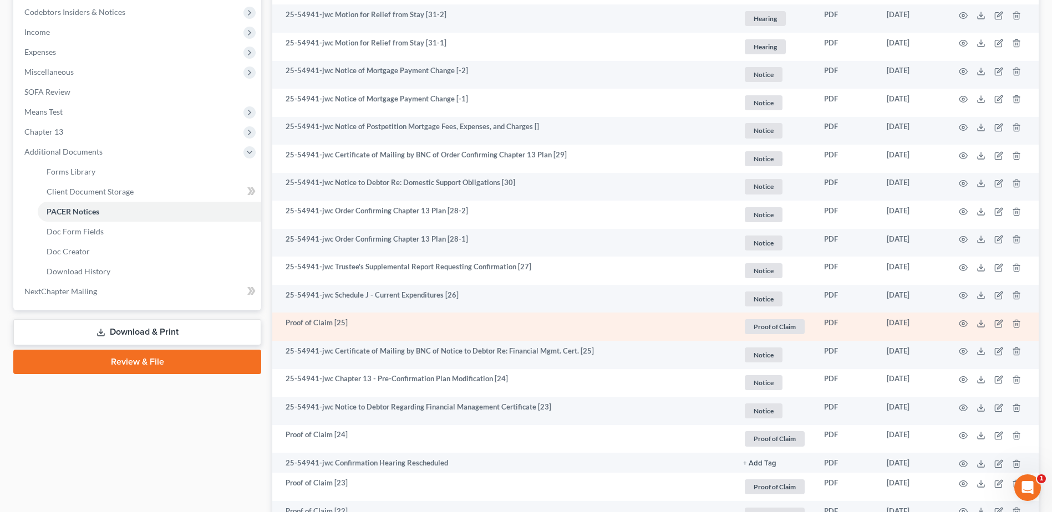
scroll to position [111, 0]
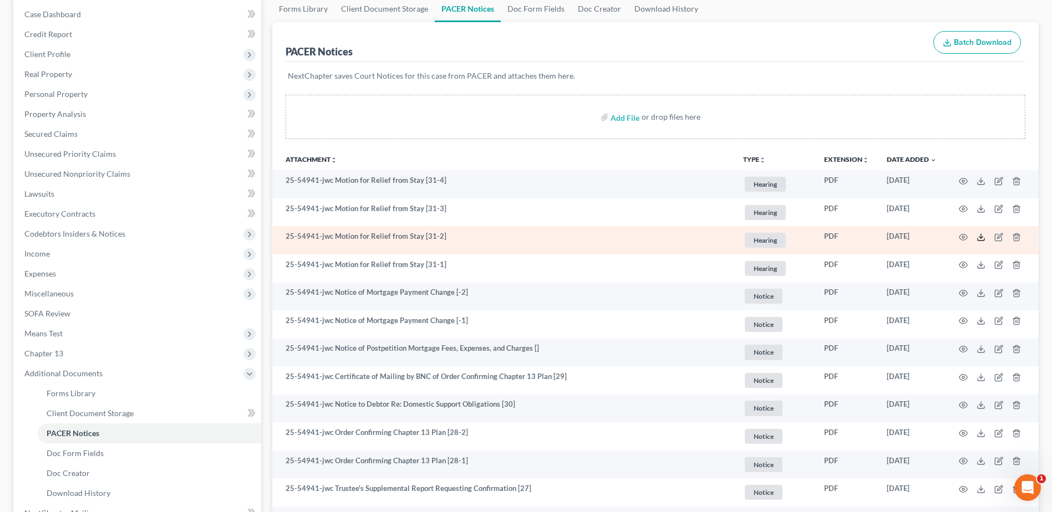
click at [980, 237] on polyline at bounding box center [981, 238] width 4 height 2
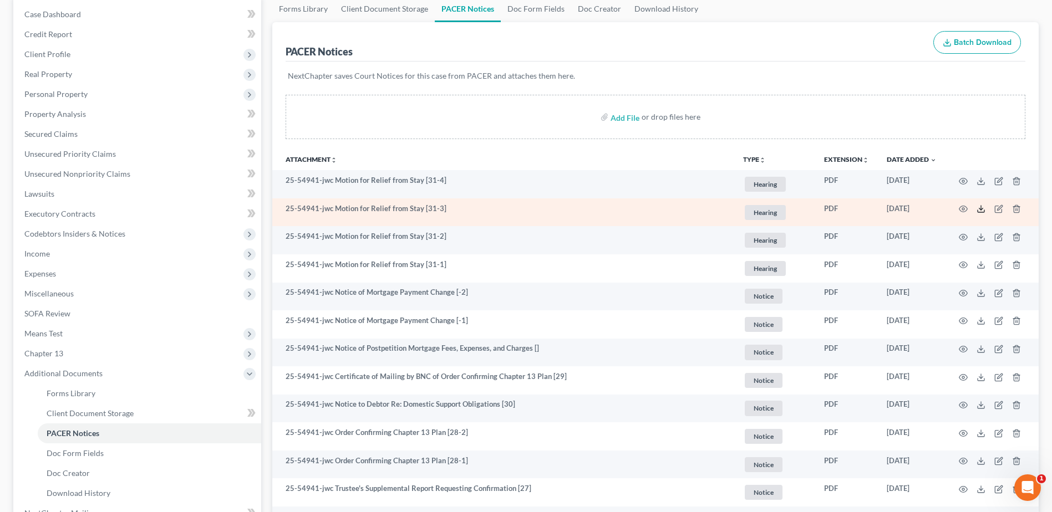
click at [979, 206] on icon at bounding box center [981, 209] width 9 height 9
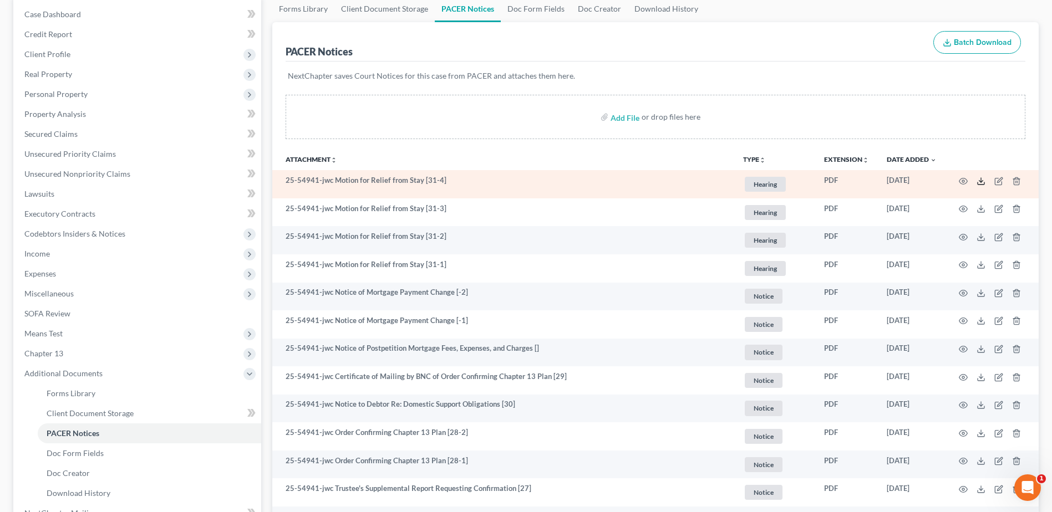
click at [982, 180] on icon at bounding box center [981, 181] width 9 height 9
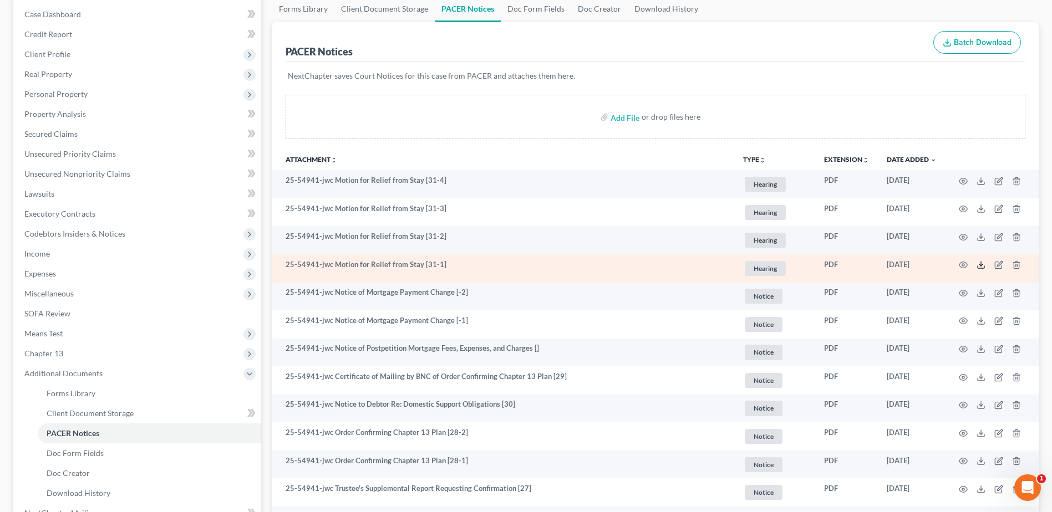
click at [982, 263] on icon at bounding box center [981, 265] width 9 height 9
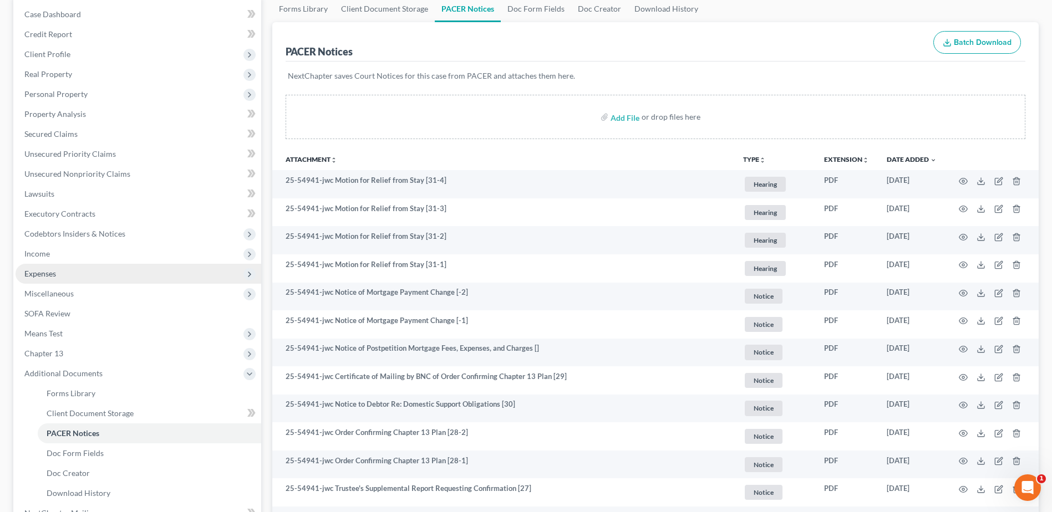
scroll to position [0, 0]
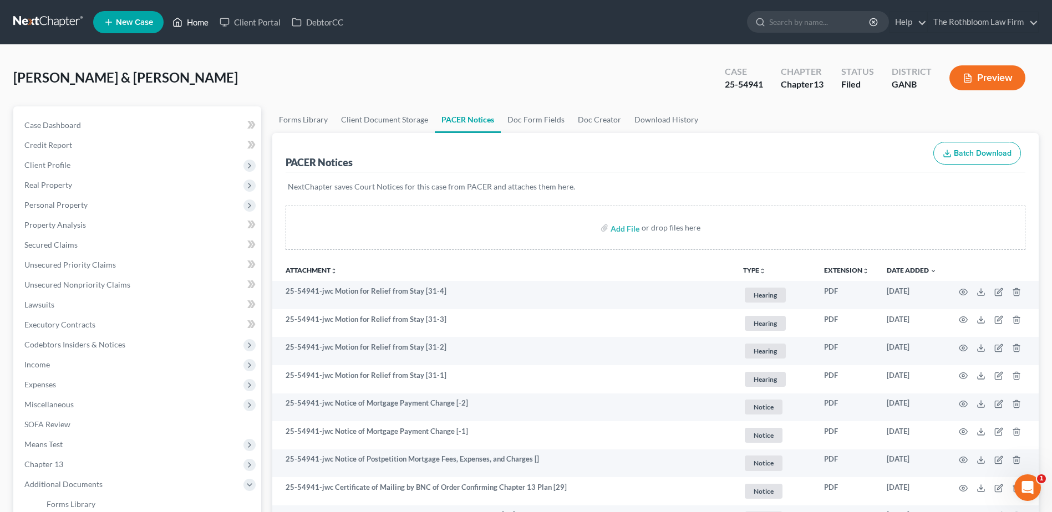
click at [196, 24] on link "Home" at bounding box center [190, 22] width 47 height 20
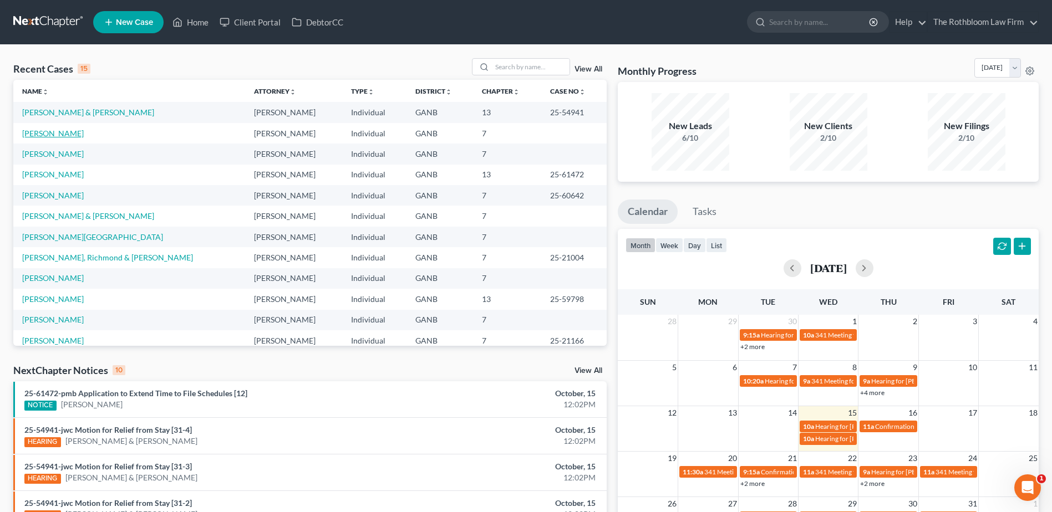
click at [53, 131] on link "[PERSON_NAME]" at bounding box center [53, 133] width 62 height 9
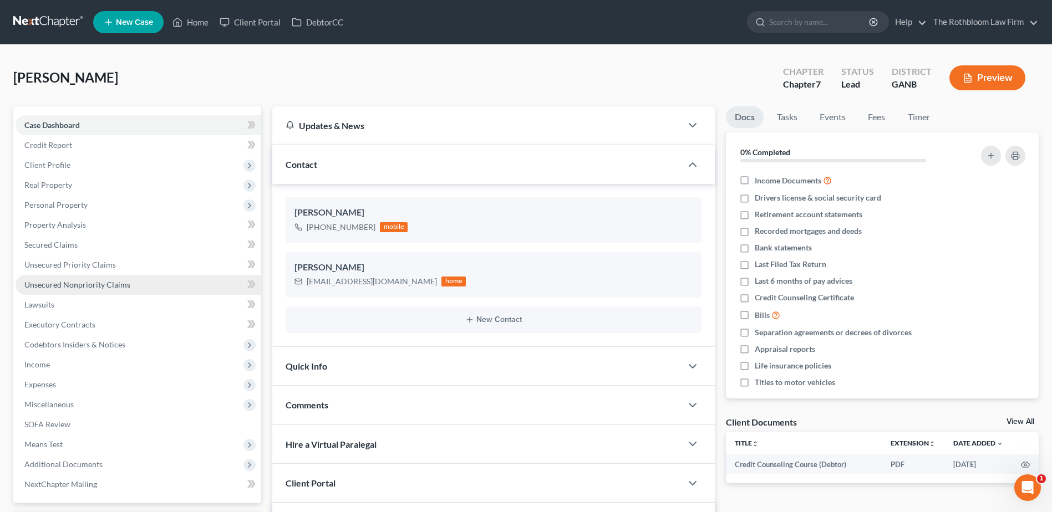
click at [53, 279] on link "Unsecured Nonpriority Claims" at bounding box center [139, 285] width 246 height 20
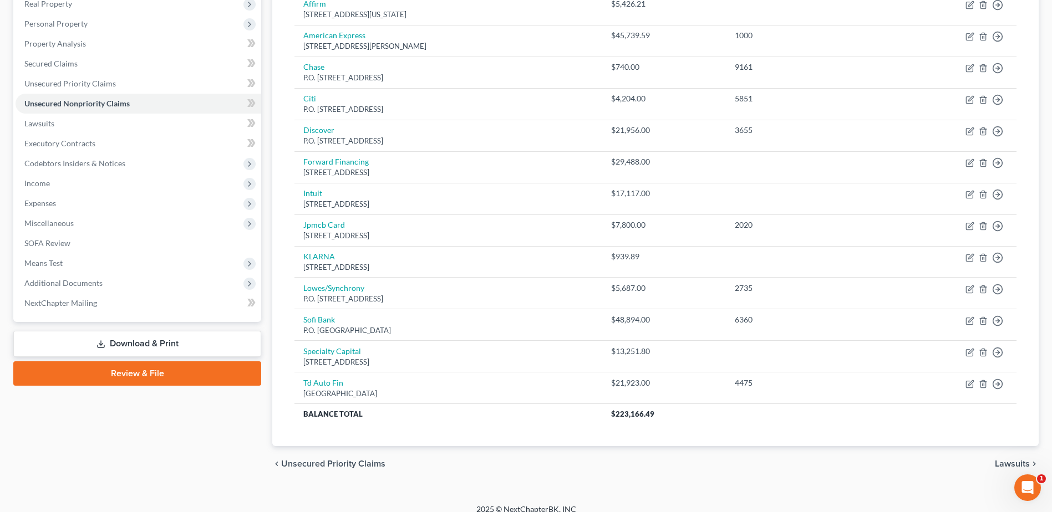
scroll to position [193, 0]
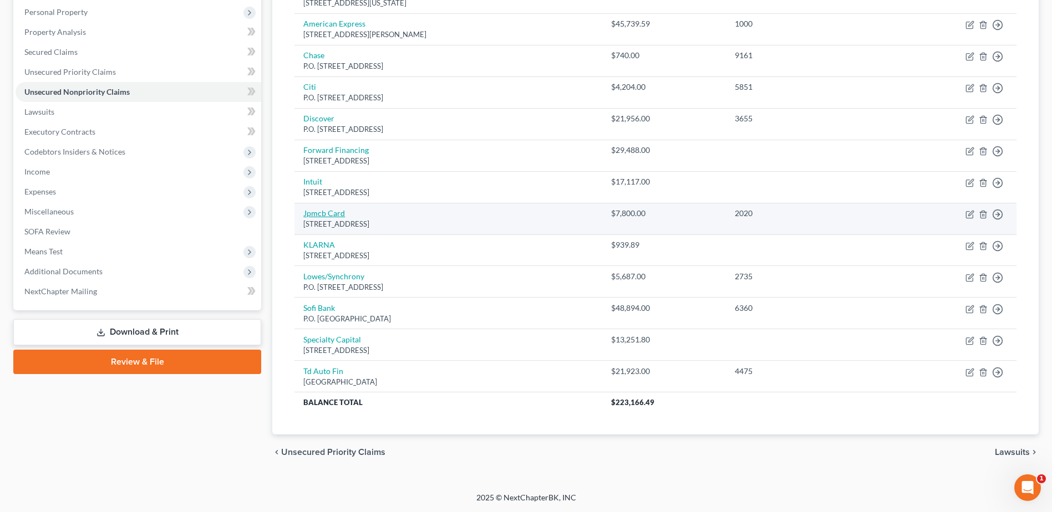
click at [318, 212] on link "Jpmcb Card" at bounding box center [324, 213] width 42 height 9
select select "7"
select select "2"
select select "0"
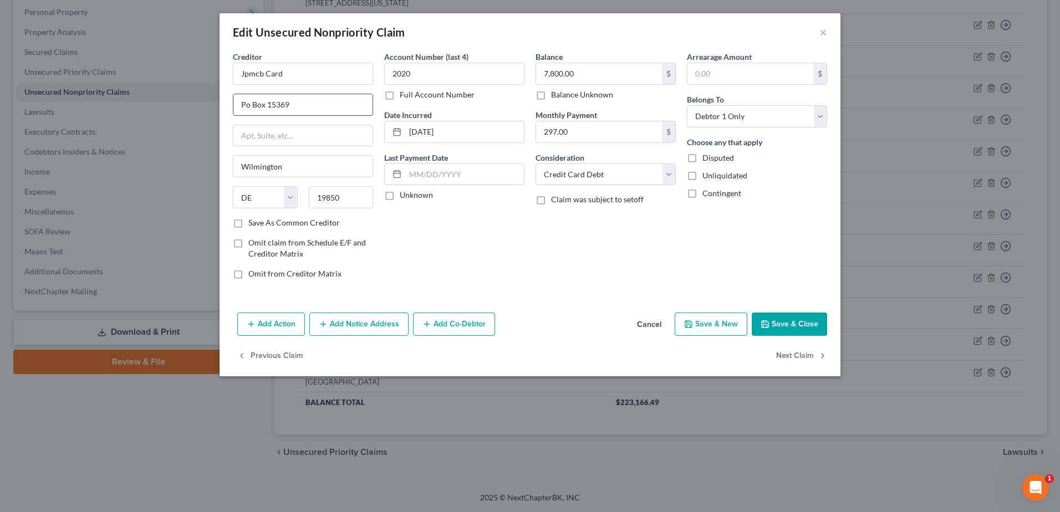
click at [246, 101] on input "Po Box 15369" at bounding box center [302, 104] width 139 height 21
type input "P.O. Box 15369"
drag, startPoint x: 292, startPoint y: 73, endPoint x: 171, endPoint y: 88, distance: 122.4
click at [171, 88] on div "Edit Unsecured Nonpriority Claim × Creditor * Jpmcb Card P.O. [GEOGRAPHIC_DATA]…" at bounding box center [530, 256] width 1060 height 512
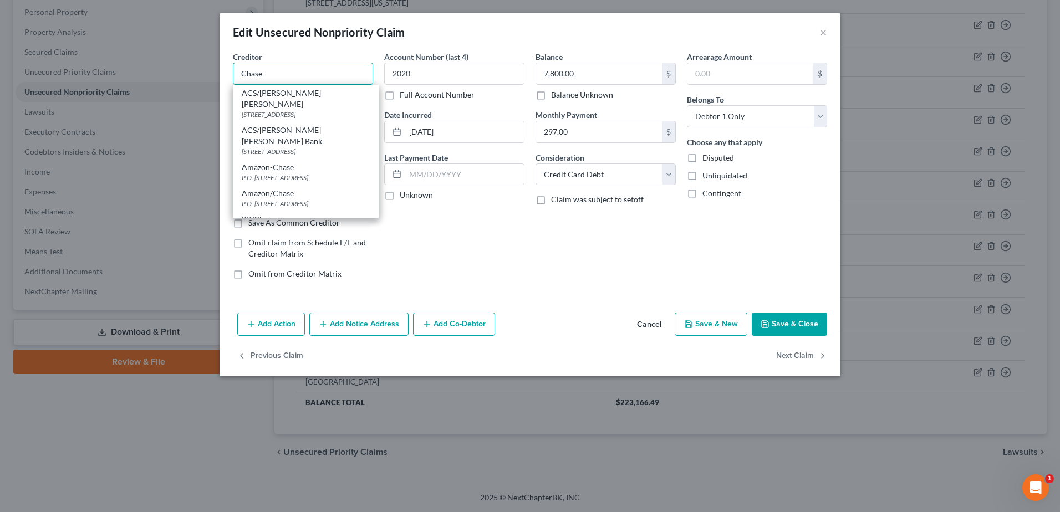
type input "Chase"
click at [783, 325] on button "Save & Close" at bounding box center [789, 324] width 75 height 23
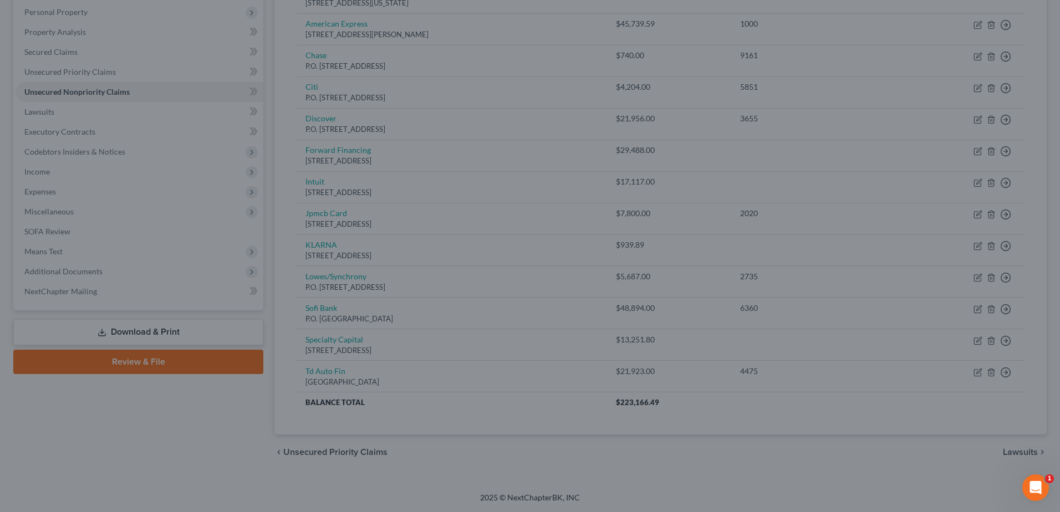
type input "0"
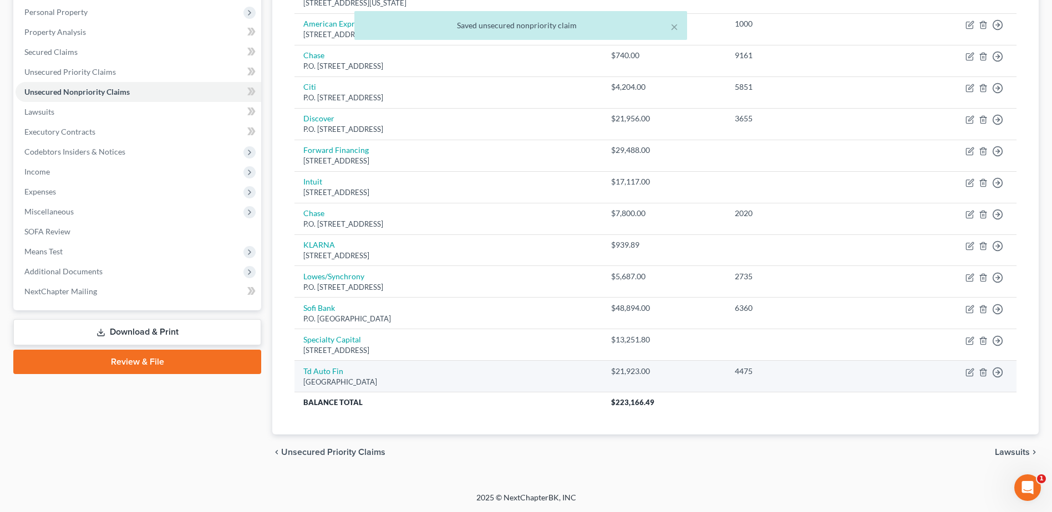
click at [318, 377] on div "[GEOGRAPHIC_DATA]" at bounding box center [448, 382] width 290 height 11
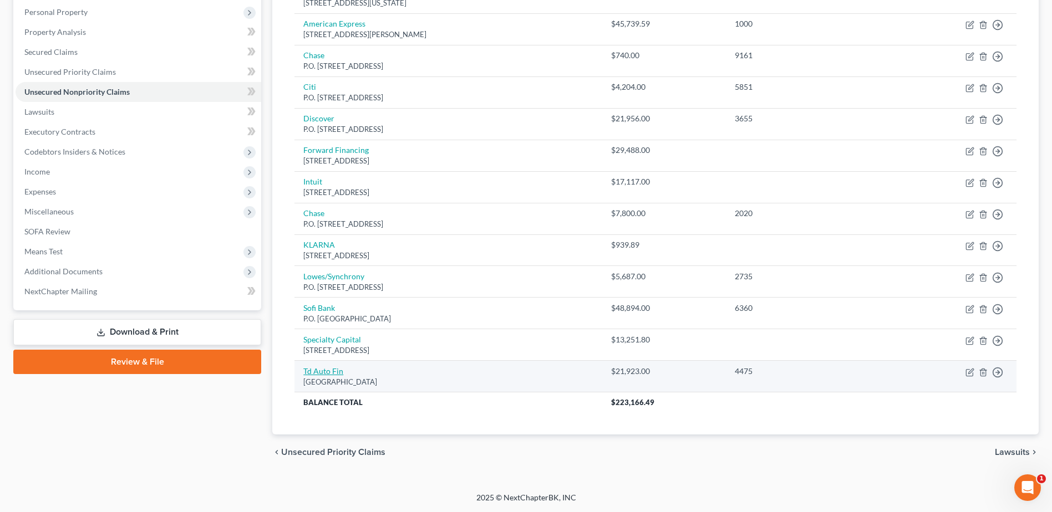
click at [319, 371] on link "Td Auto Fin" at bounding box center [323, 371] width 40 height 9
select select "39"
select select "0"
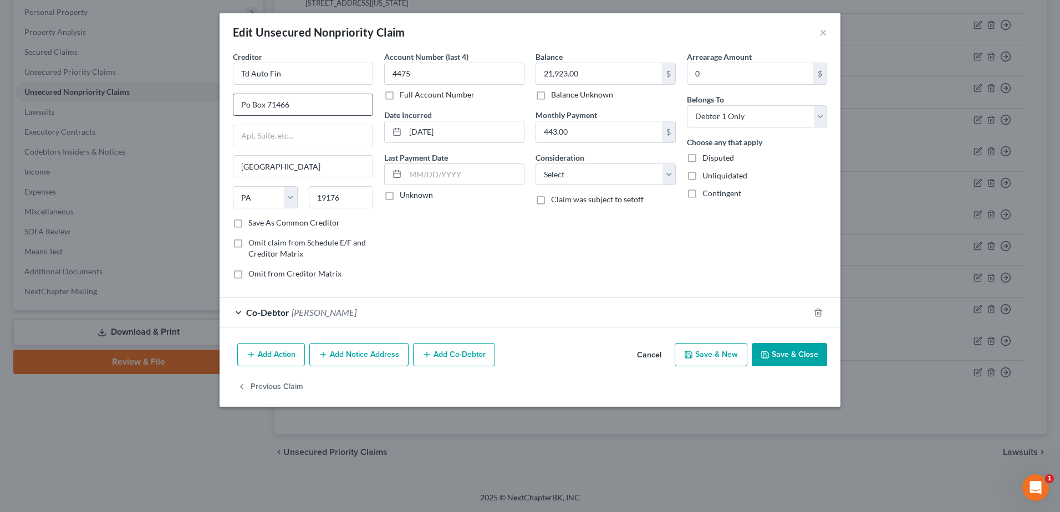
click at [247, 105] on input "Po Box 71466" at bounding box center [302, 104] width 139 height 21
type input "P.O. Box 71466"
drag, startPoint x: 286, startPoint y: 74, endPoint x: 166, endPoint y: 78, distance: 119.3
click at [166, 78] on div "Edit Unsecured Nonpriority Claim × Creditor * Td Auto Fin P.O. [GEOGRAPHIC_DATA…" at bounding box center [530, 256] width 1060 height 512
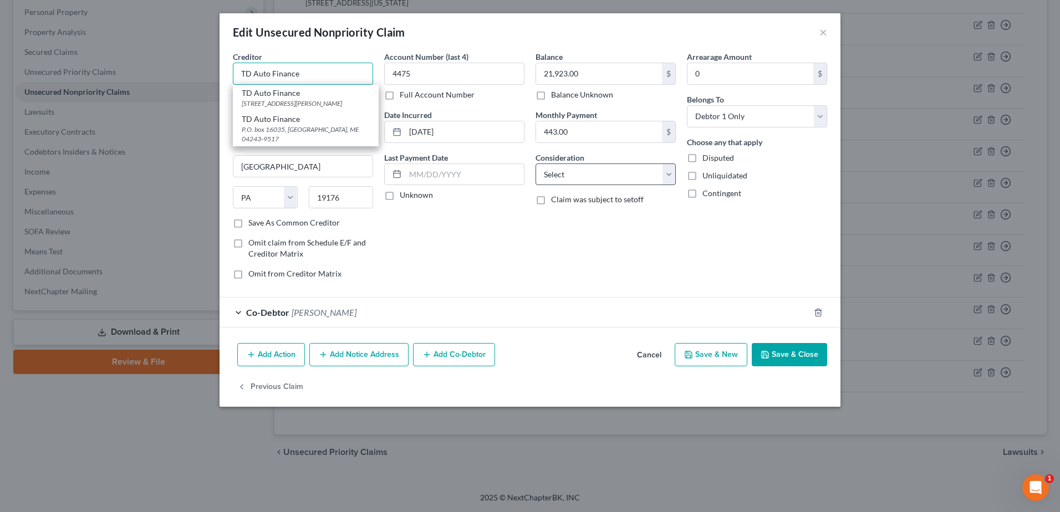
type input "TD Auto Finance"
drag, startPoint x: 562, startPoint y: 176, endPoint x: 567, endPoint y: 182, distance: 8.3
click at [562, 176] on select "Select Cable / Satellite Services Collection Agency Credit Card Debt Debt Couns…" at bounding box center [606, 175] width 140 height 22
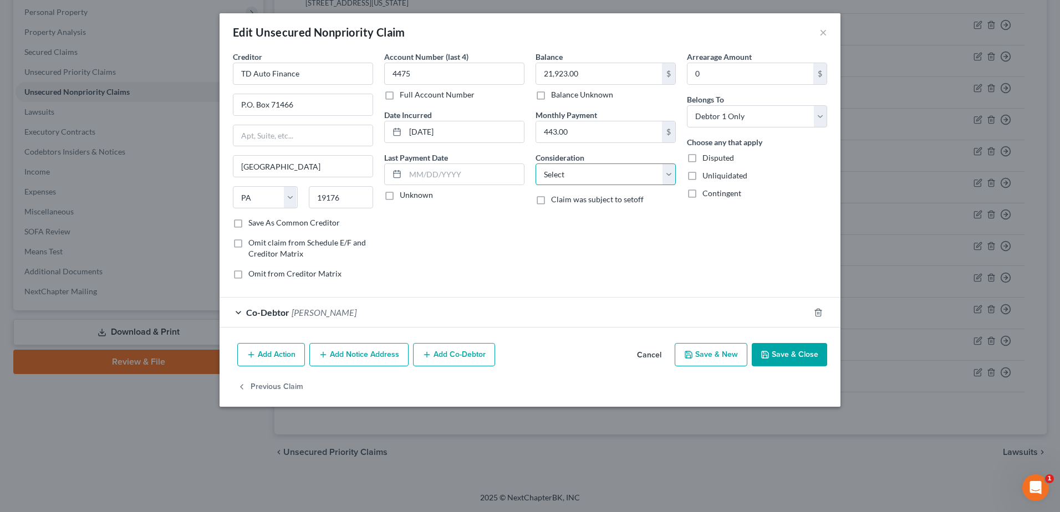
select select "14"
click at [536, 164] on select "Select Cable / Satellite Services Collection Agency Credit Card Debt Debt Couns…" at bounding box center [606, 175] width 140 height 22
click at [570, 219] on input "text" at bounding box center [605, 216] width 139 height 21
type input "C"
click at [669, 172] on select "Select Cable / Satellite Services Collection Agency Credit Card Debt Debt Couns…" at bounding box center [606, 175] width 140 height 22
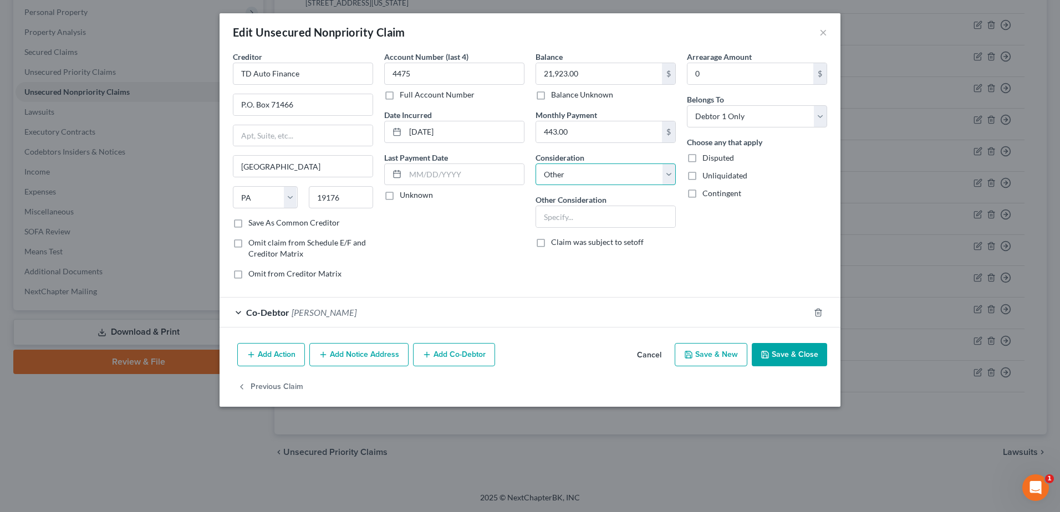
select select "10"
click at [536, 164] on select "Select Cable / Satellite Services Collection Agency Credit Card Debt Debt Couns…" at bounding box center [606, 175] width 140 height 22
click at [824, 121] on select "Select Debtor 1 Only Debtor 2 Only Debtor 1 And Debtor 2 Only At Least One Of T…" at bounding box center [757, 116] width 140 height 22
select select "3"
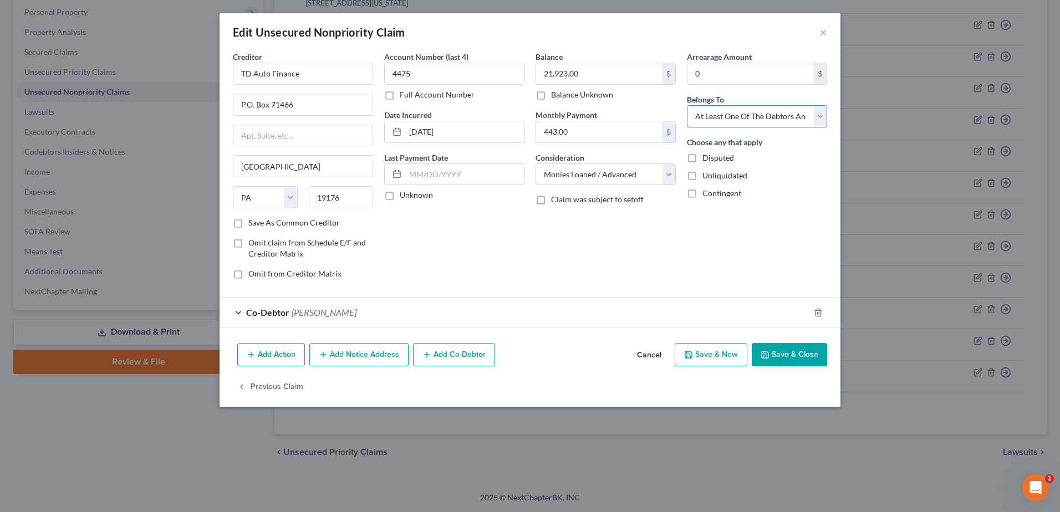
click at [687, 105] on select "Select Debtor 1 Only Debtor 2 Only Debtor 1 And Debtor 2 Only At Least One Of T…" at bounding box center [757, 116] width 140 height 22
click at [796, 356] on button "Save & Close" at bounding box center [789, 354] width 75 height 23
